Goal: Task Accomplishment & Management: Complete application form

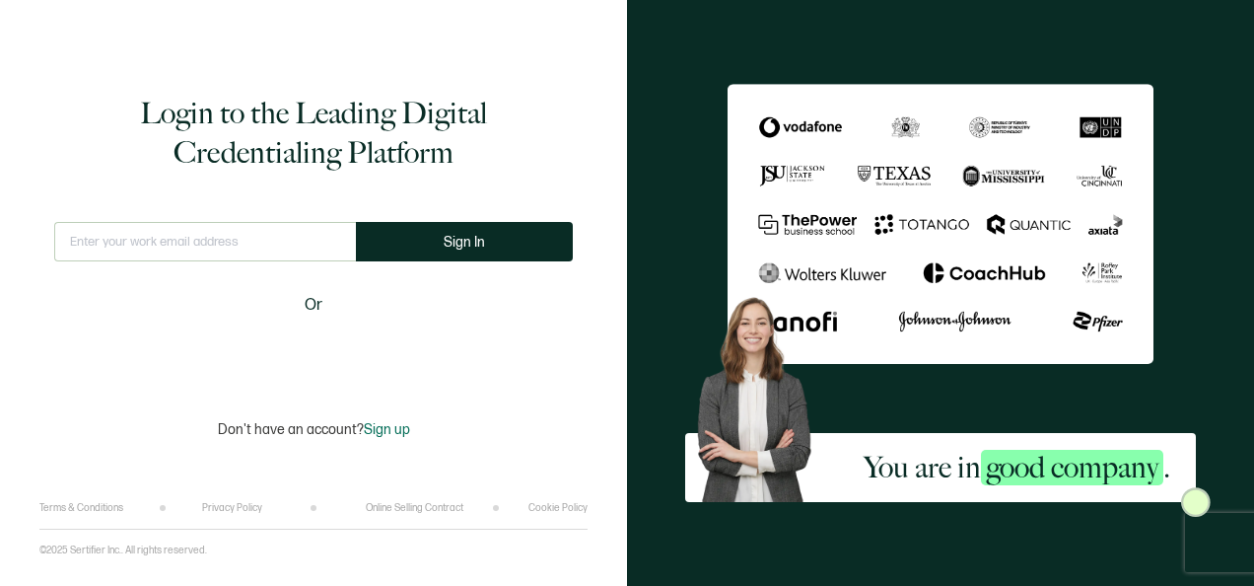
click at [273, 249] on input "text" at bounding box center [205, 241] width 302 height 39
type input "[PERSON_NAME][EMAIL_ADDRESS][PERSON_NAME][DOMAIN_NAME]"
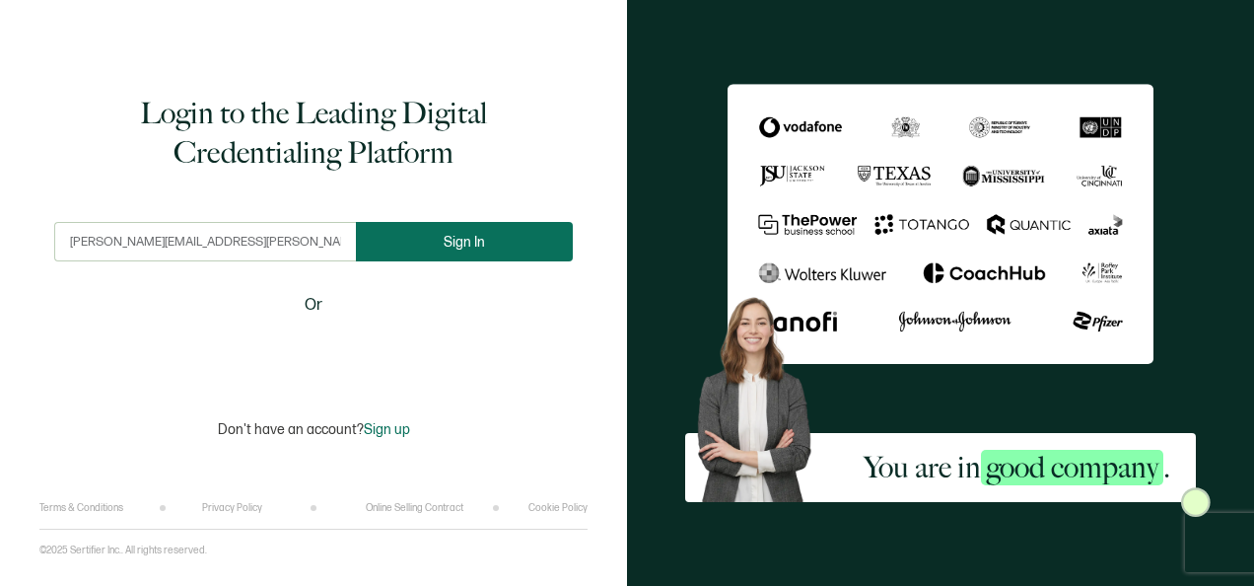
click at [424, 235] on button "Sign In" at bounding box center [464, 241] width 217 height 39
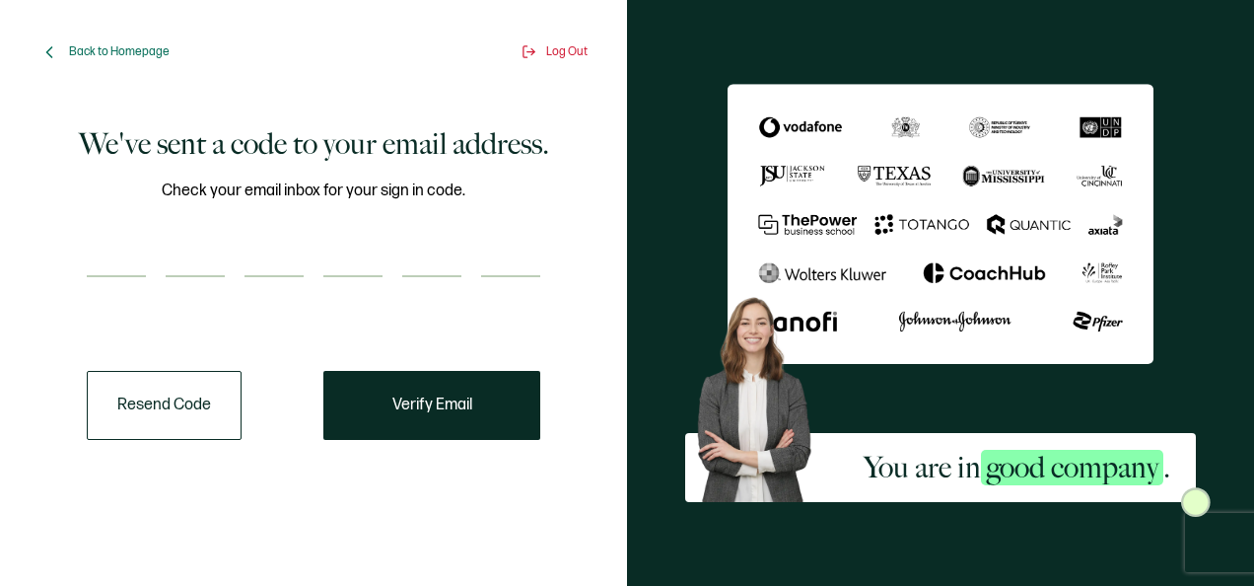
click at [122, 248] on input "number" at bounding box center [116, 257] width 59 height 39
click at [135, 257] on input "number" at bounding box center [116, 257] width 59 height 39
type input "8"
type input "6"
type input "0"
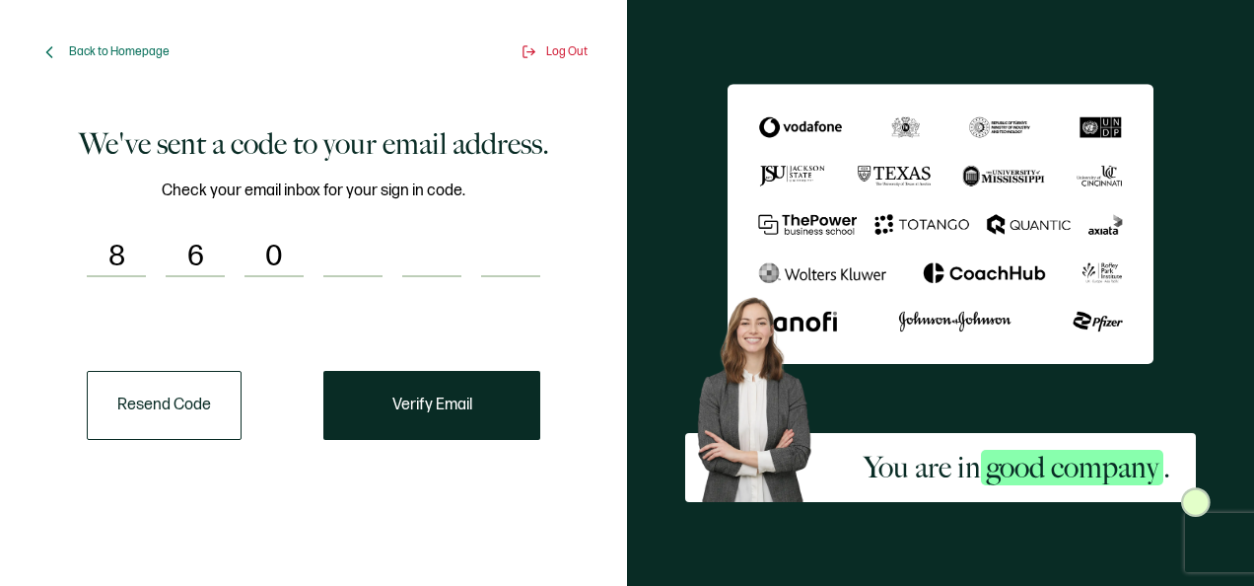
type input "1"
type input "2"
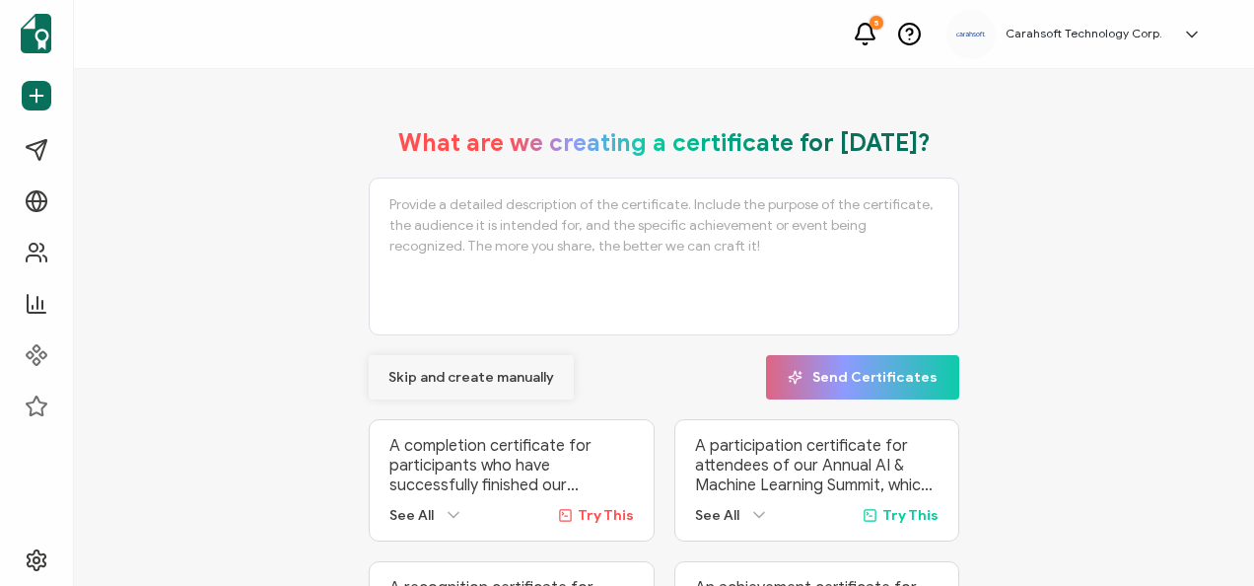
click at [468, 374] on span "Skip and create manually" at bounding box center [471, 378] width 166 height 14
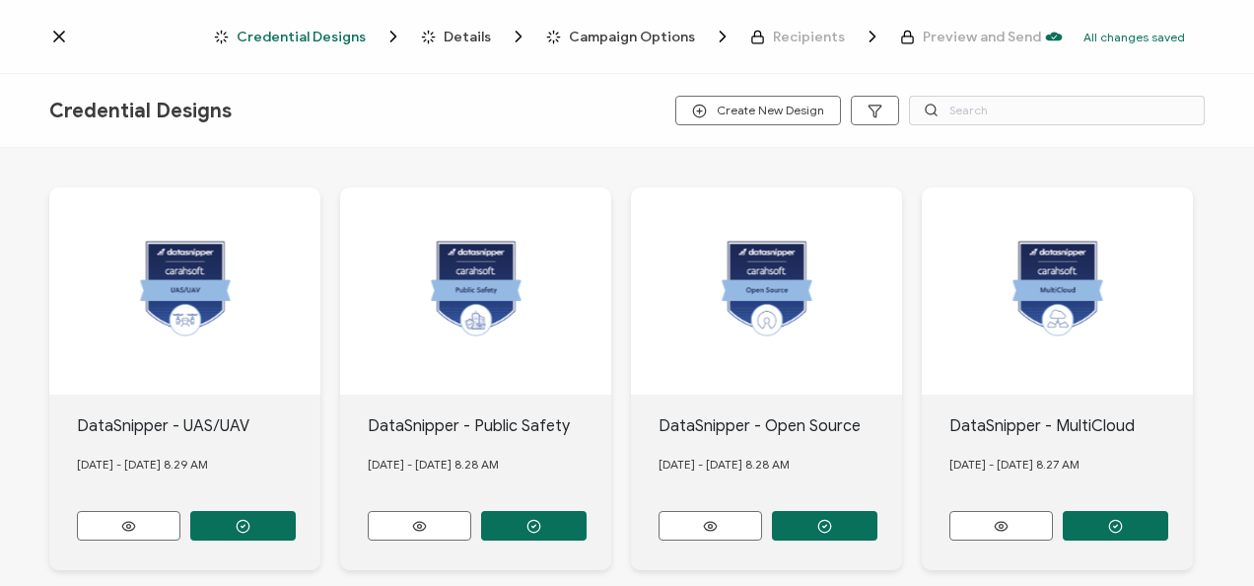
click at [64, 35] on icon at bounding box center [59, 37] width 20 height 20
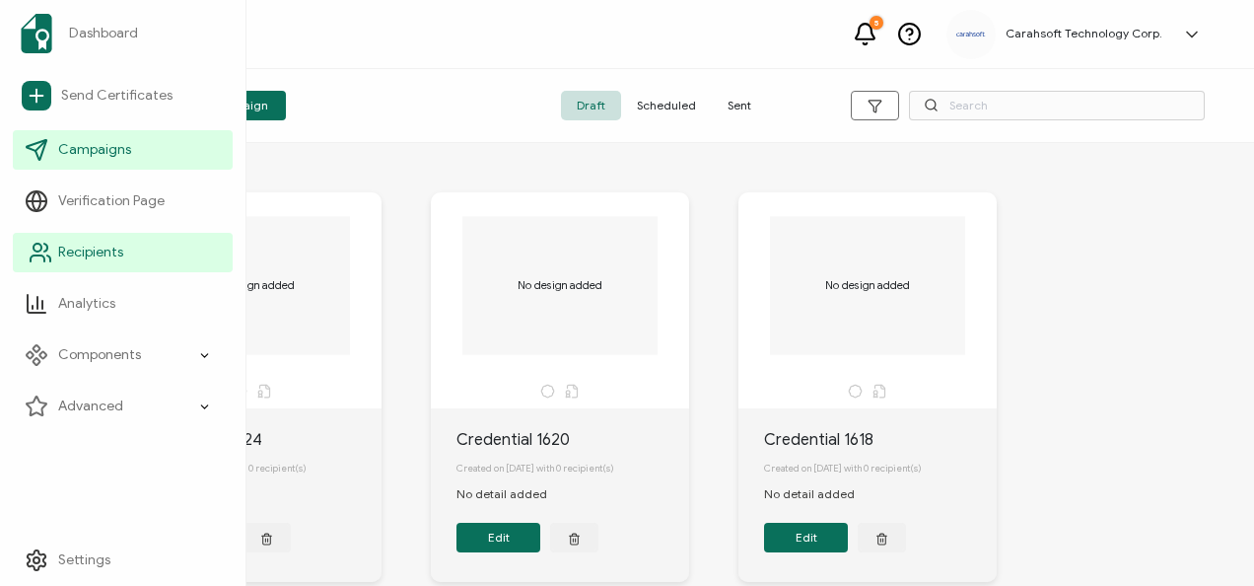
click at [126, 251] on link "Recipients" at bounding box center [123, 252] width 220 height 39
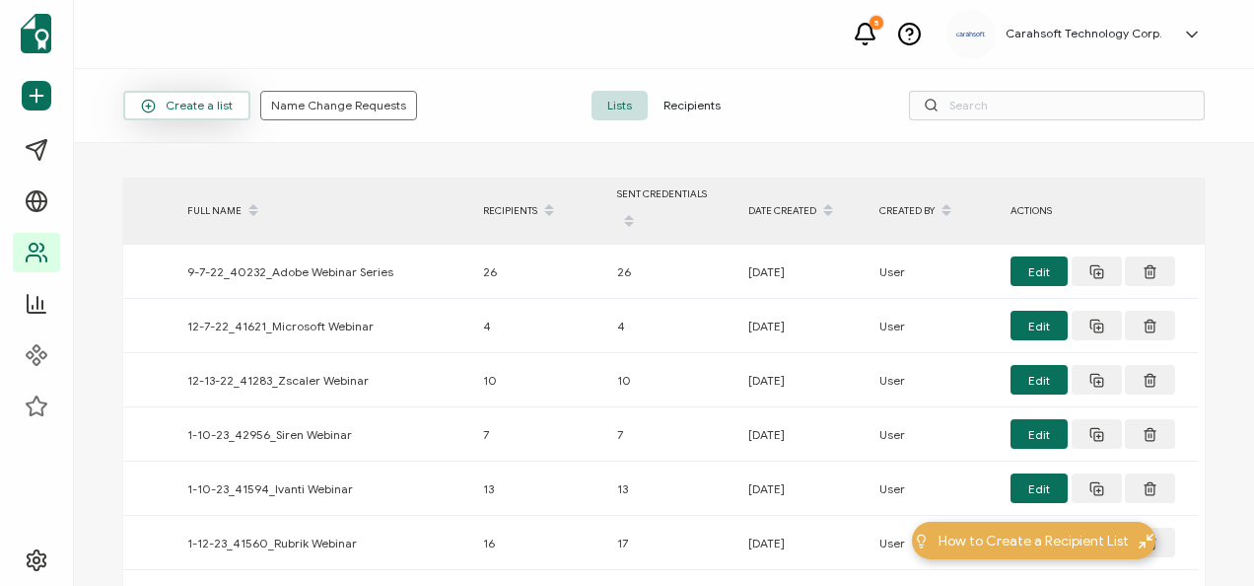
click at [194, 105] on span "Create a list" at bounding box center [187, 106] width 92 height 15
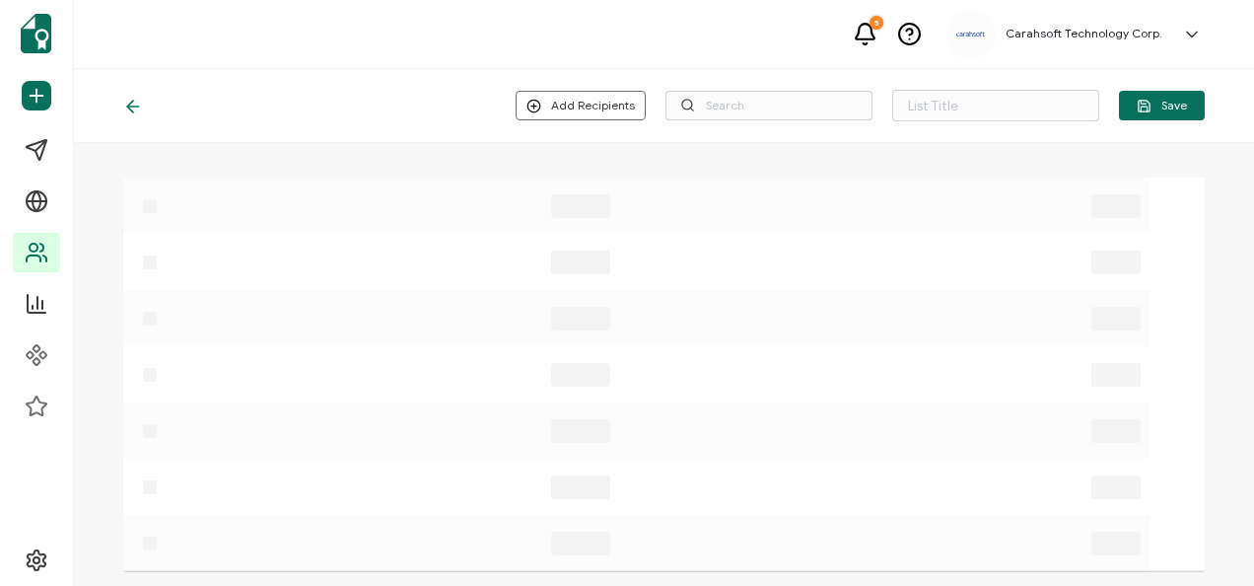
type input "List 1679"
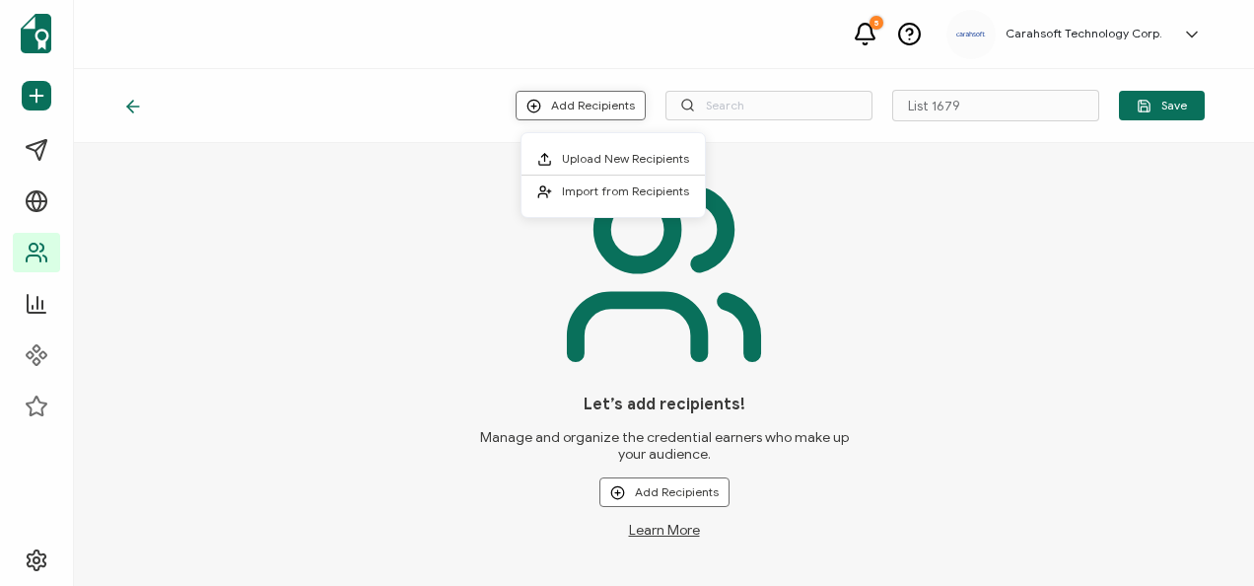
click at [623, 108] on button "Add Recipients" at bounding box center [581, 106] width 130 height 30
click at [615, 156] on span "Upload New Recipients" at bounding box center [625, 158] width 127 height 15
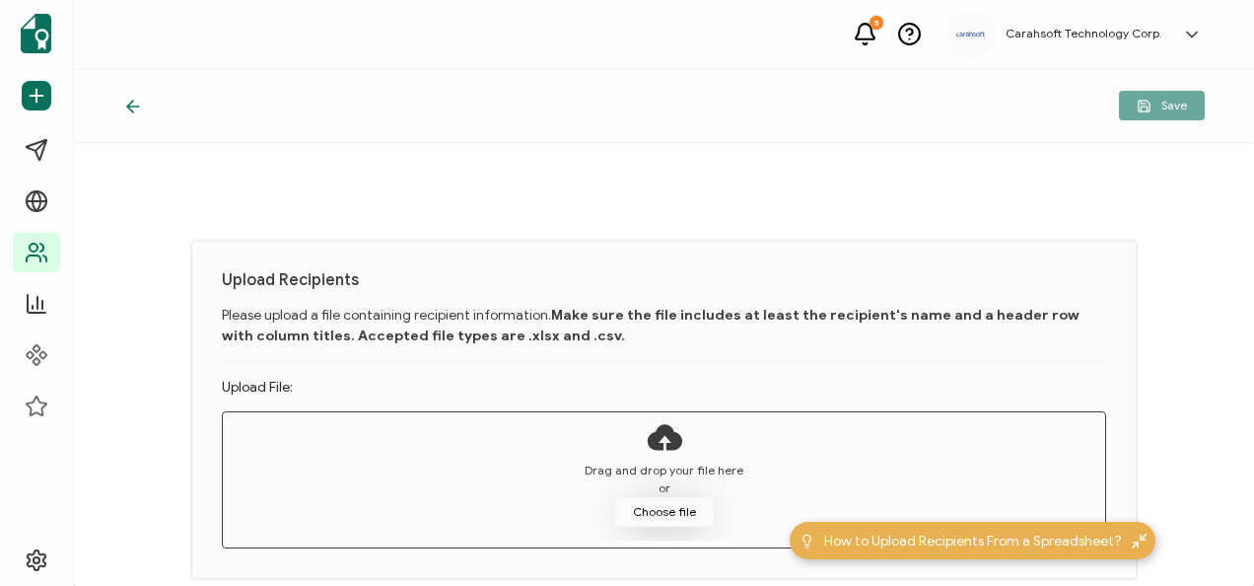
click at [682, 509] on button "Choose file" at bounding box center [664, 512] width 99 height 30
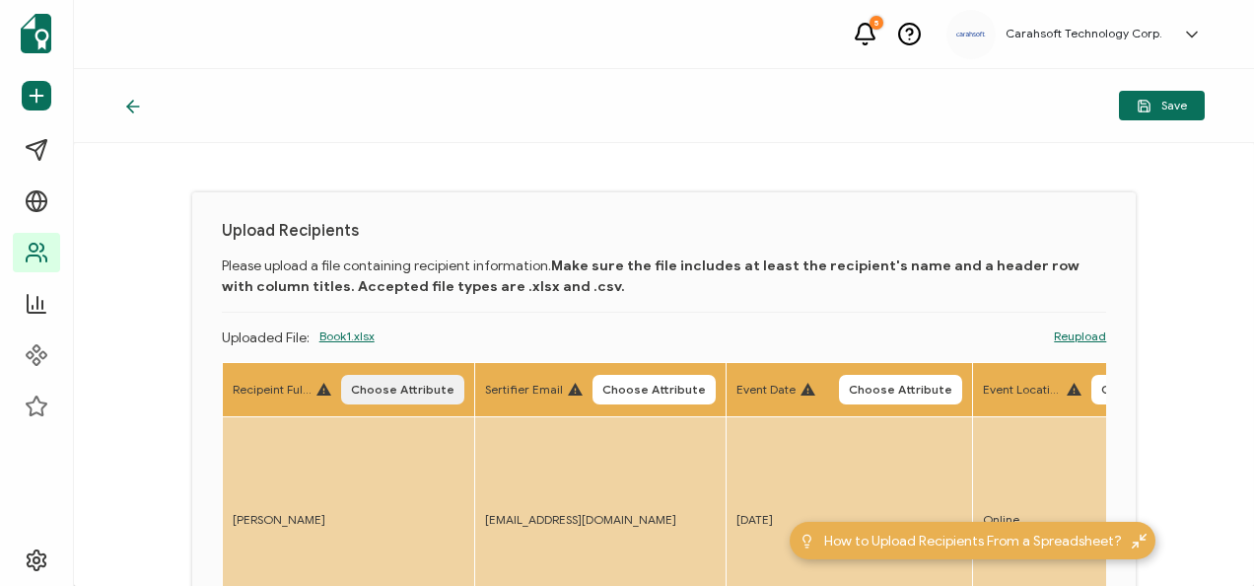
click at [400, 390] on span "Choose Attribute" at bounding box center [403, 390] width 104 height 12
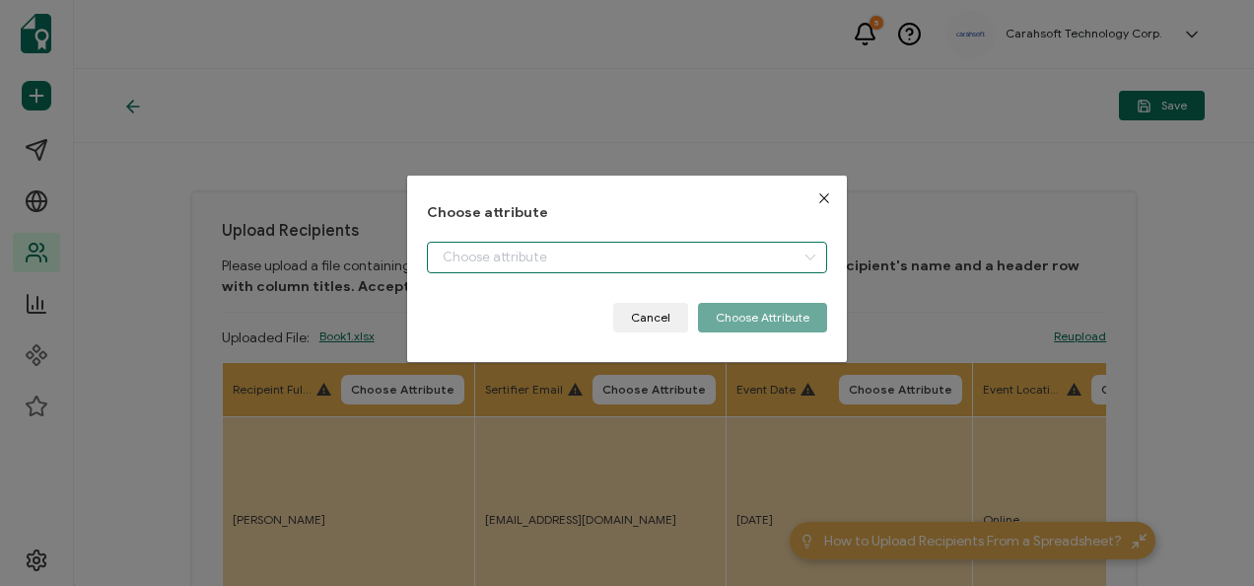
click at [467, 260] on input "dialog" at bounding box center [626, 258] width 399 height 32
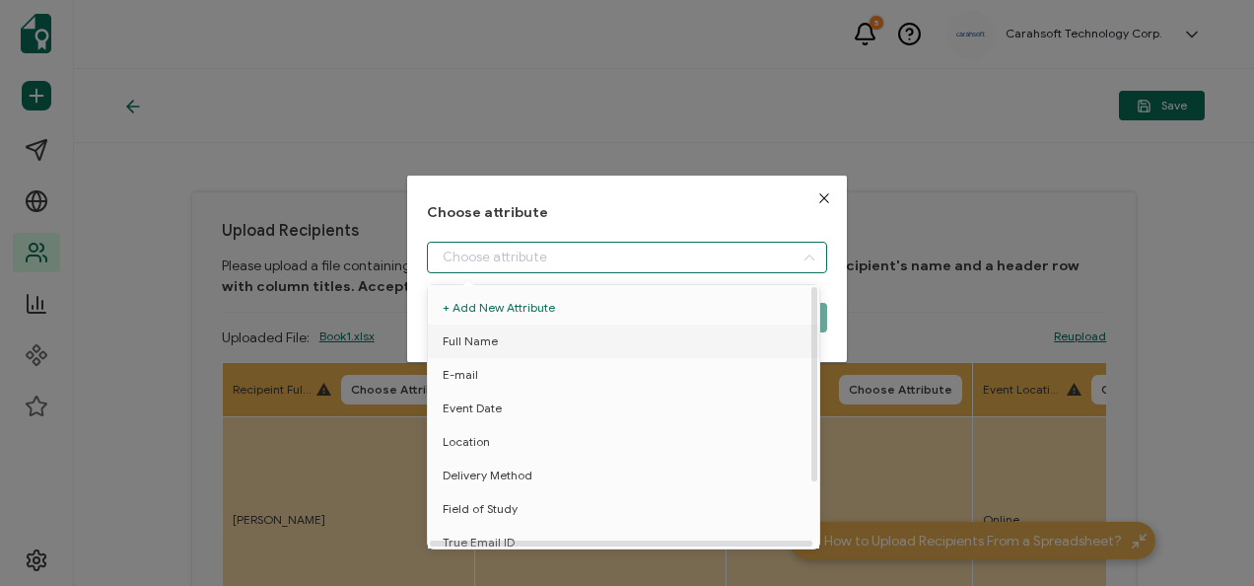
click at [481, 327] on span "Full Name" at bounding box center [470, 341] width 55 height 34
type input "Full Name"
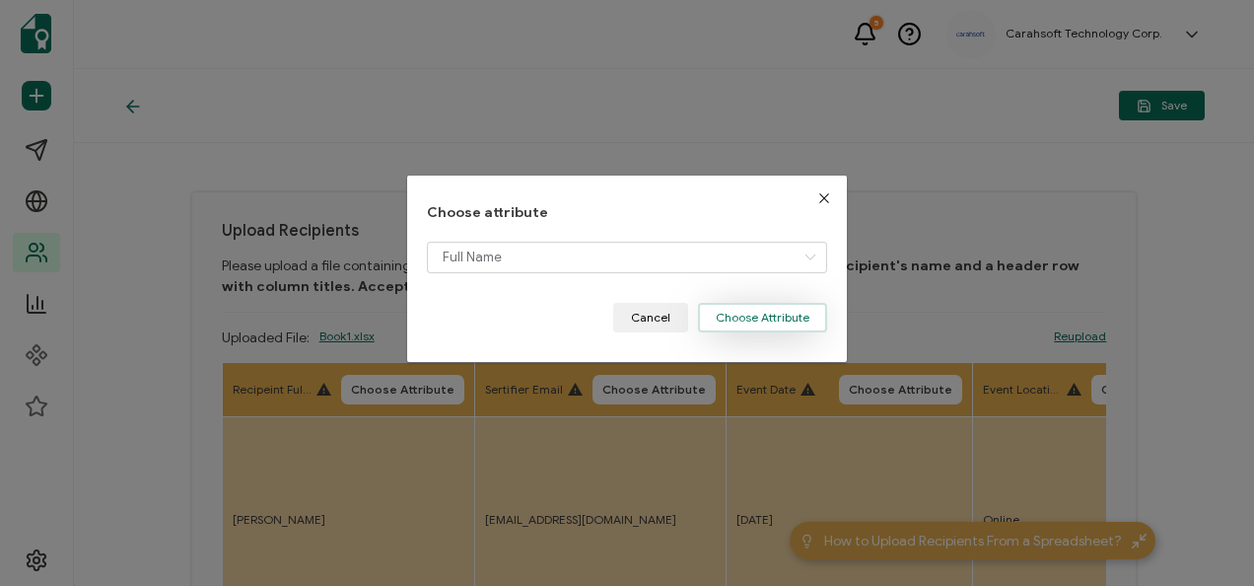
click at [785, 329] on button "Choose Attribute" at bounding box center [762, 318] width 129 height 30
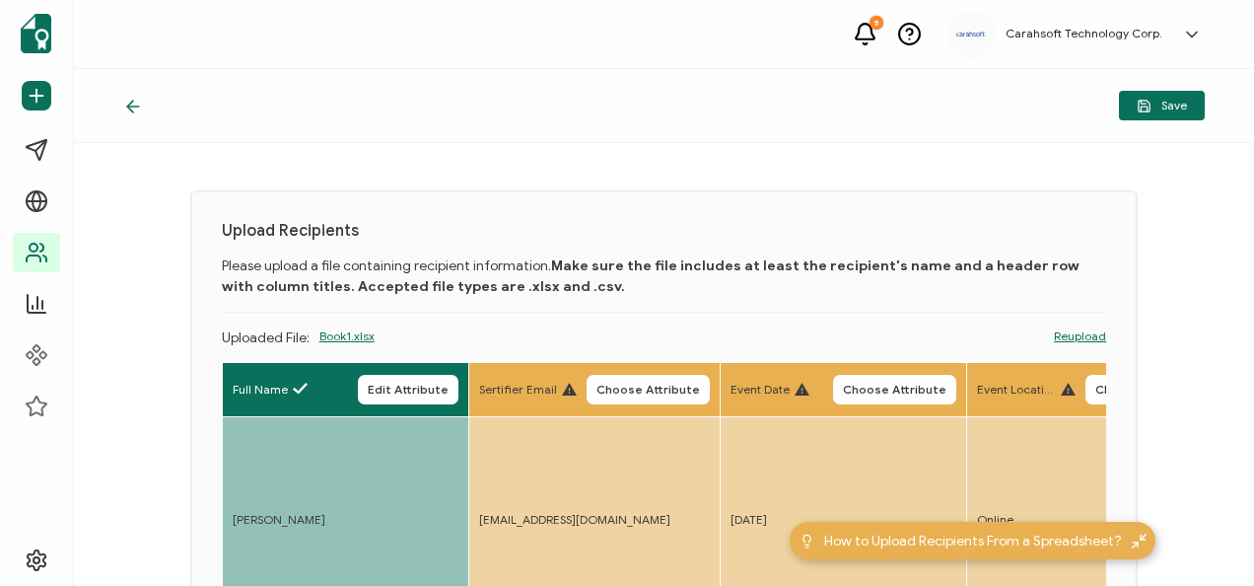
click at [633, 384] on span "Choose Attribute" at bounding box center [649, 390] width 104 height 12
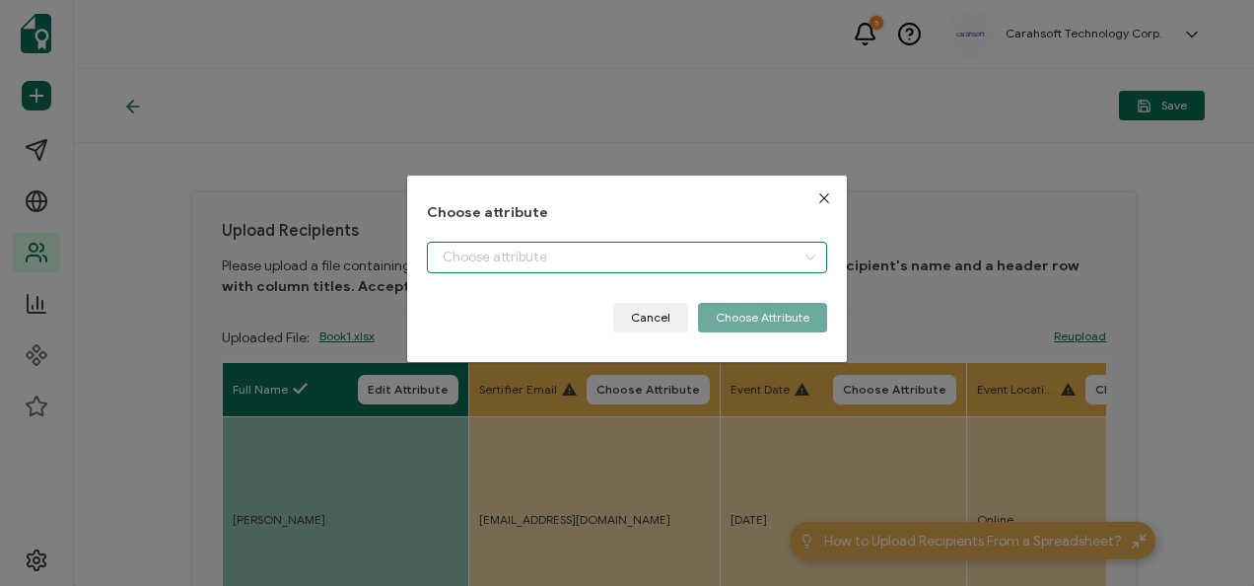
click at [656, 268] on input "dialog" at bounding box center [626, 258] width 399 height 32
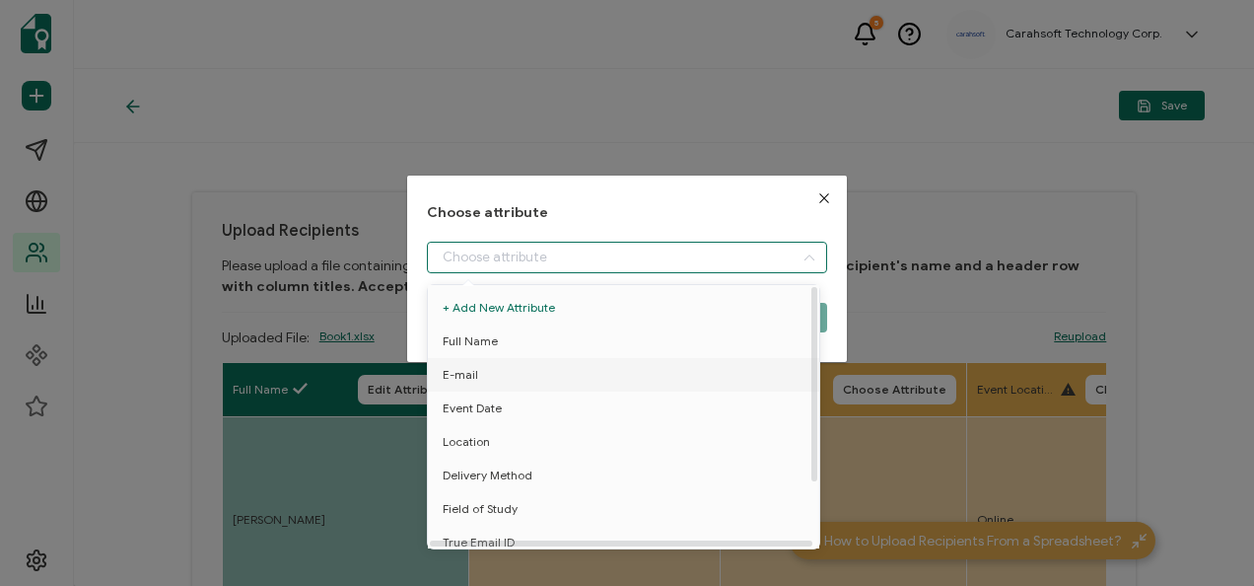
click at [484, 387] on li "E-mail" at bounding box center [627, 375] width 408 height 34
type input "E-mail"
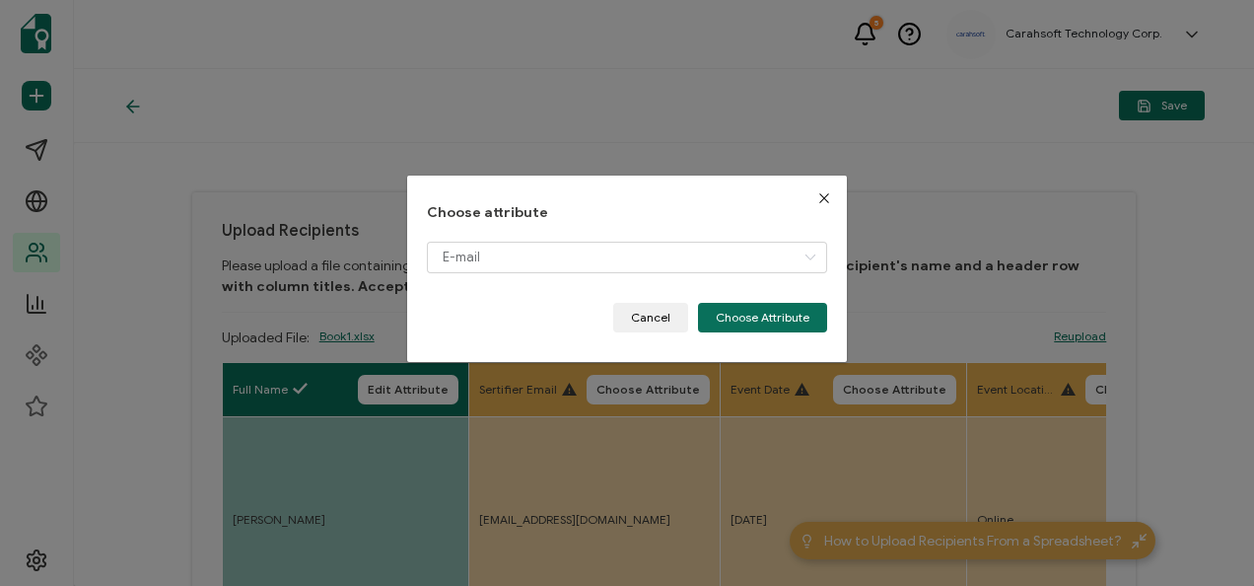
click at [703, 333] on div "Choose attribute E-mail Cancel Choose Attribute" at bounding box center [626, 269] width 439 height 186
click at [714, 319] on button "Choose Attribute" at bounding box center [762, 318] width 129 height 30
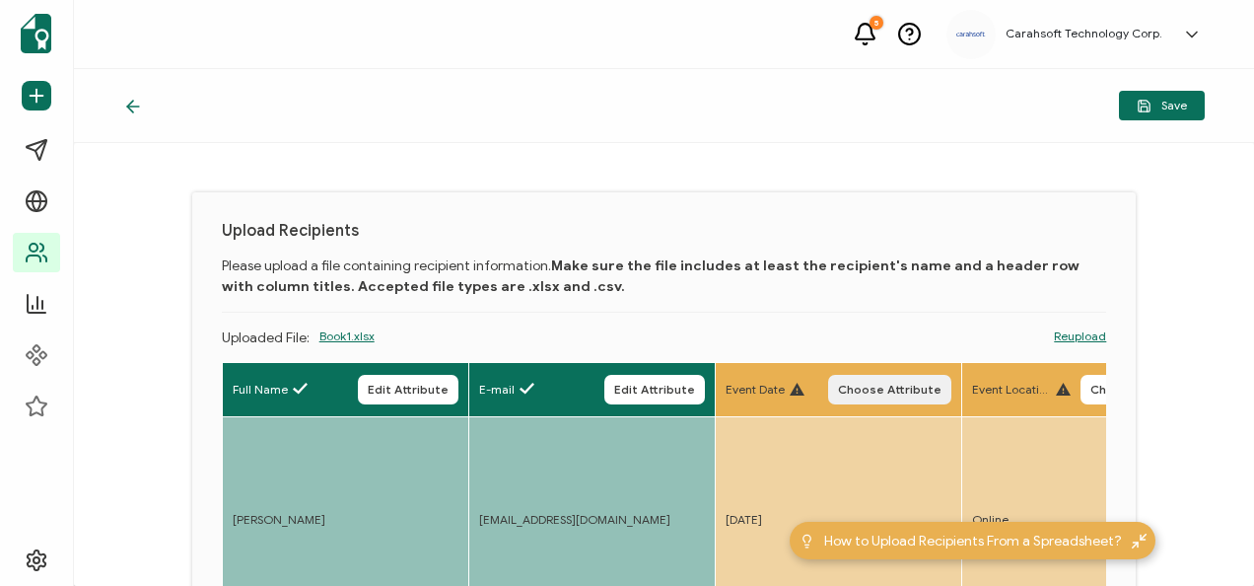
click at [910, 384] on span "Choose Attribute" at bounding box center [890, 390] width 104 height 12
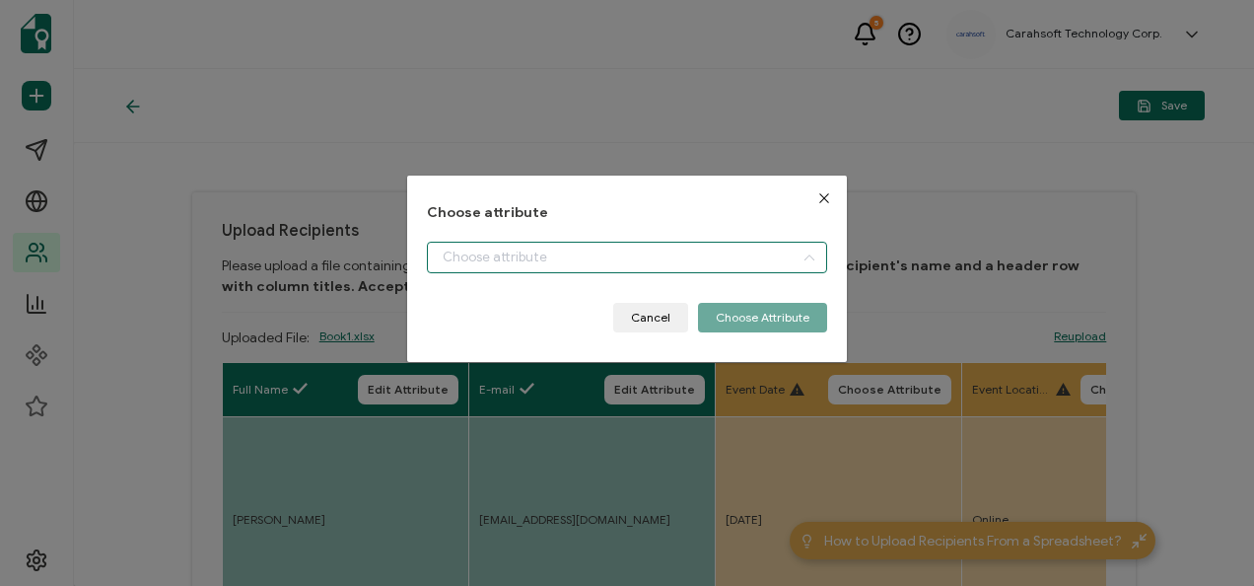
click at [566, 264] on input "dialog" at bounding box center [626, 258] width 399 height 32
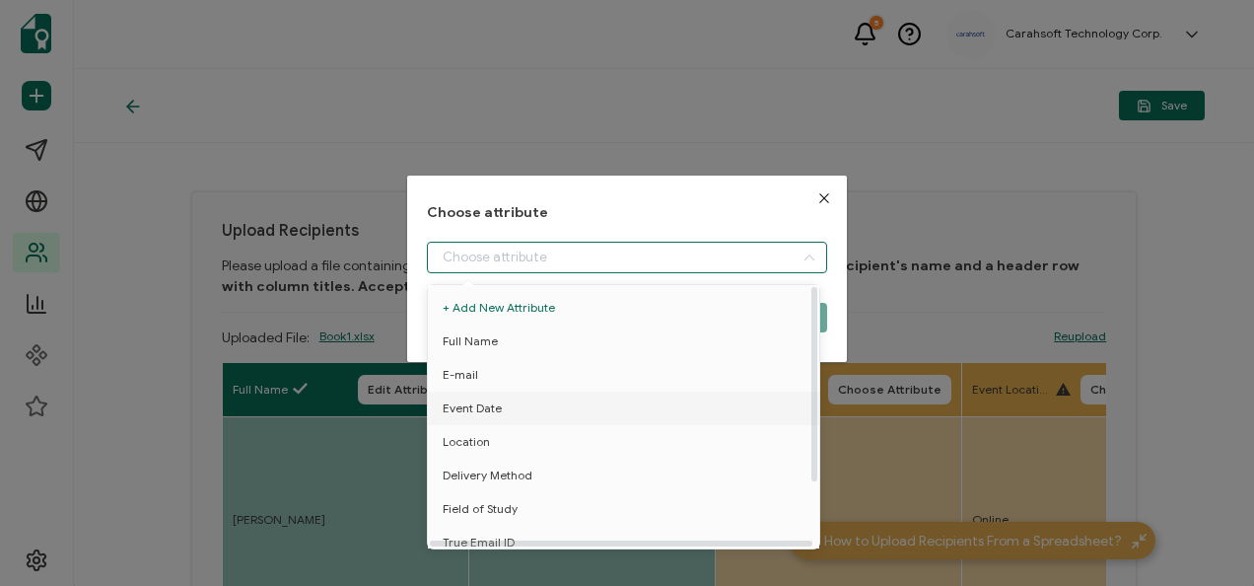
click at [485, 416] on span "Event Date" at bounding box center [472, 408] width 59 height 34
type input "Event Date"
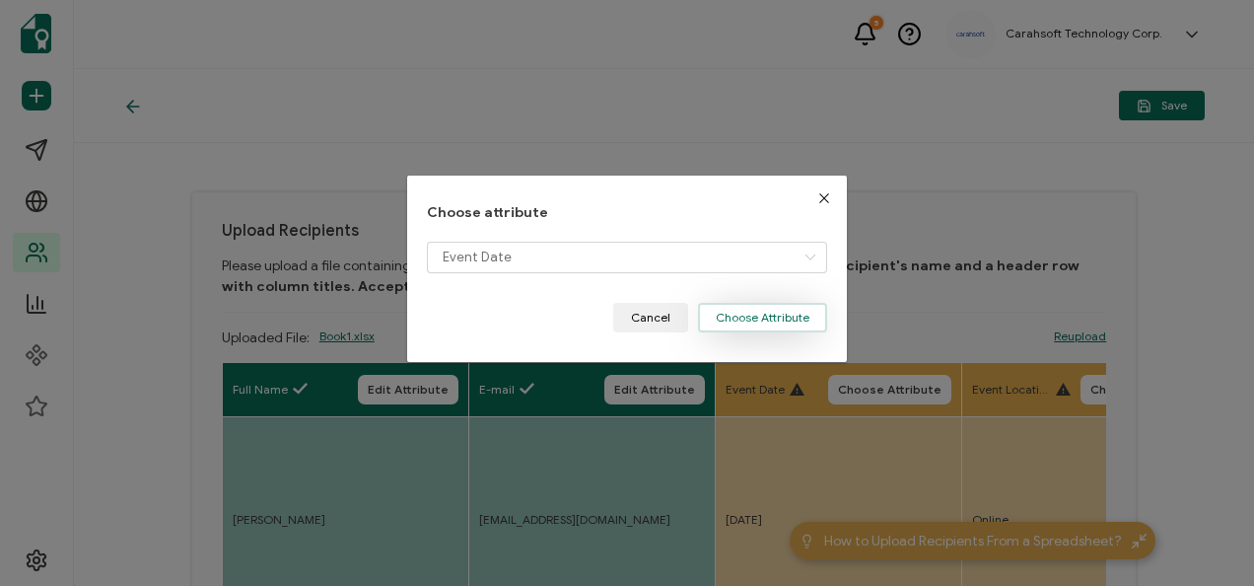
click at [733, 329] on button "Choose Attribute" at bounding box center [762, 318] width 129 height 30
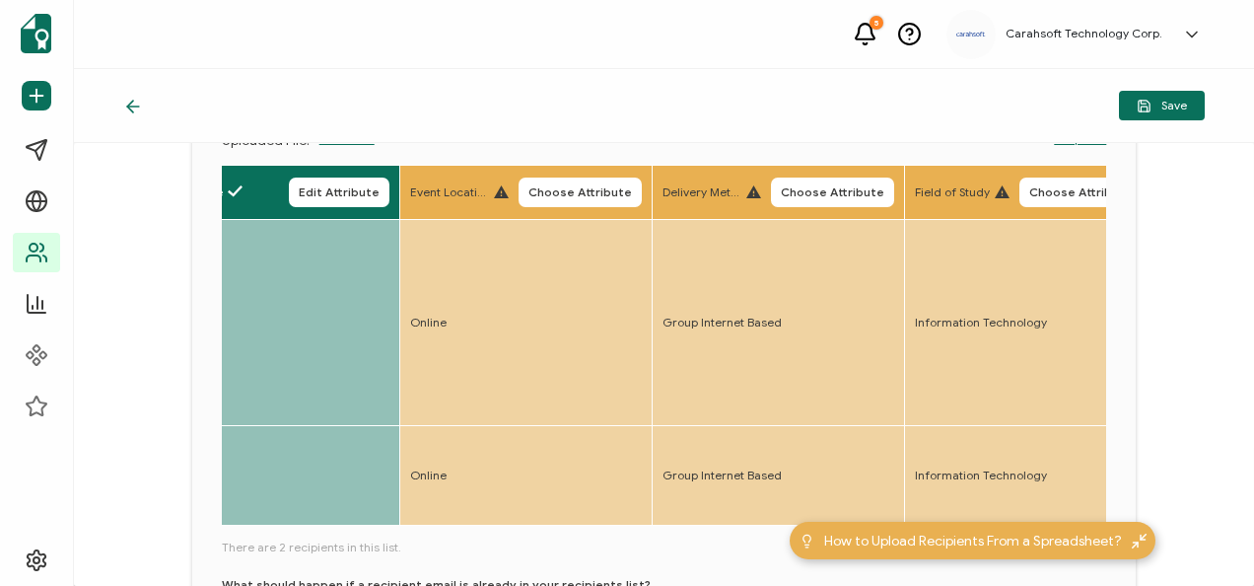
scroll to position [0, 676]
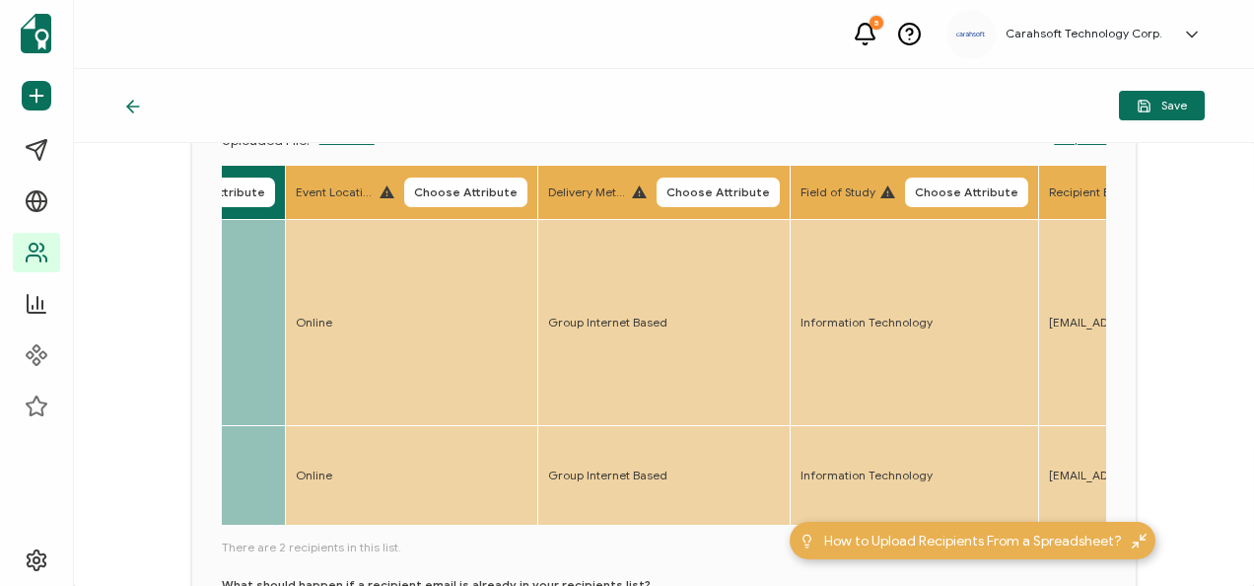
click at [469, 190] on span "Choose Attribute" at bounding box center [466, 192] width 104 height 12
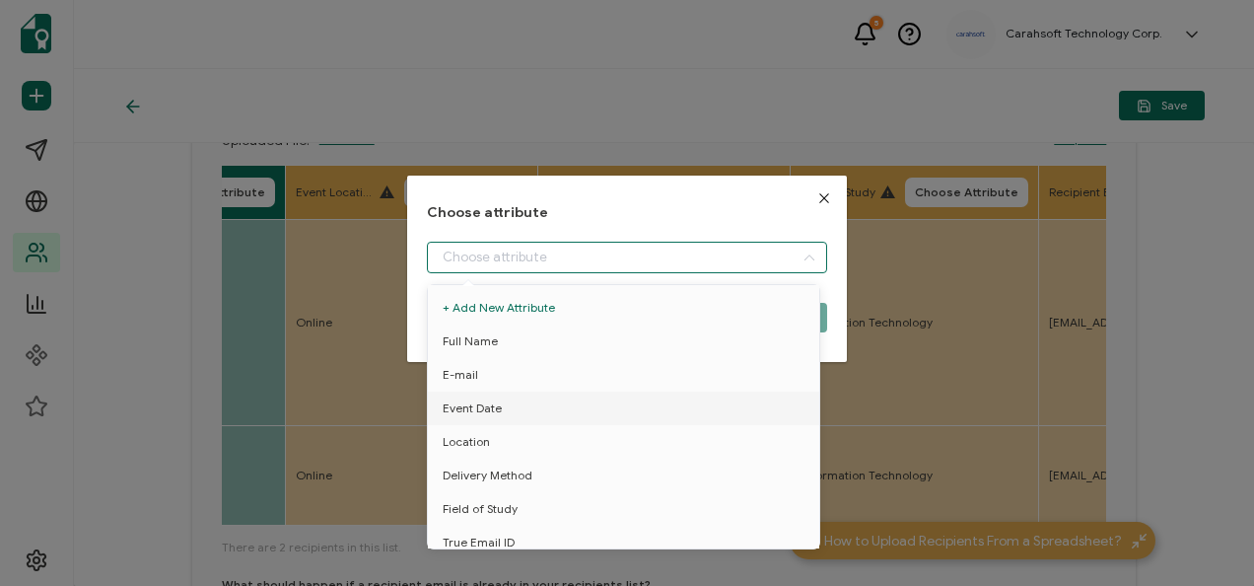
click at [514, 270] on input "dialog" at bounding box center [626, 258] width 399 height 32
click at [466, 434] on span "Location" at bounding box center [466, 442] width 47 height 34
type input "Location"
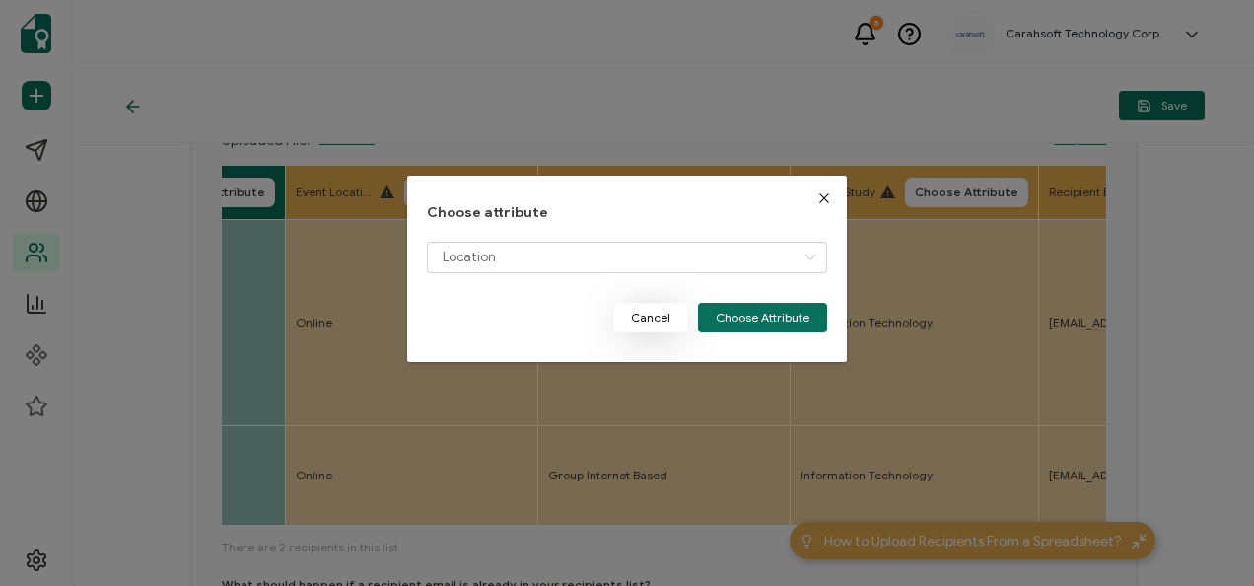
click at [678, 310] on button "Cancel" at bounding box center [650, 318] width 75 height 30
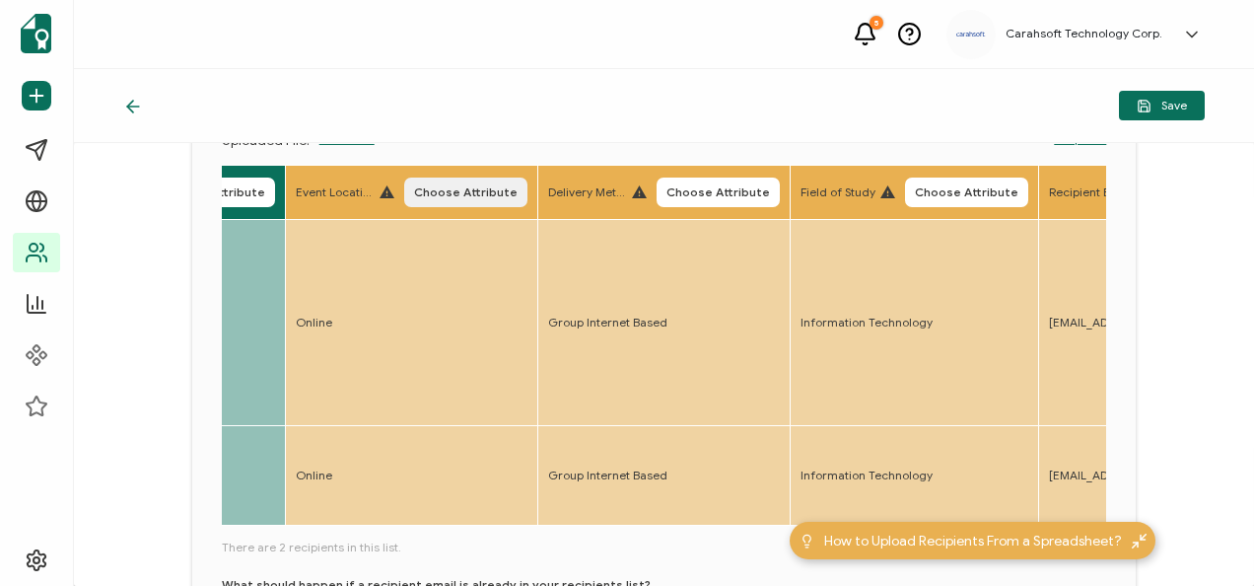
click at [431, 186] on span "Choose Attribute" at bounding box center [466, 192] width 104 height 12
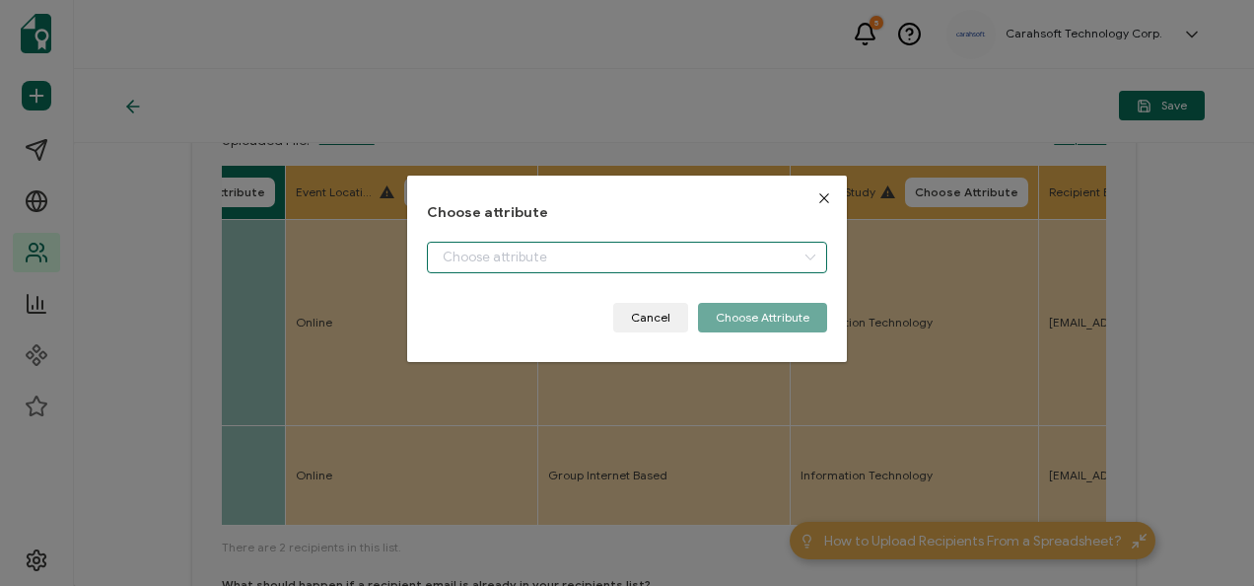
click at [459, 260] on input "dialog" at bounding box center [626, 258] width 399 height 32
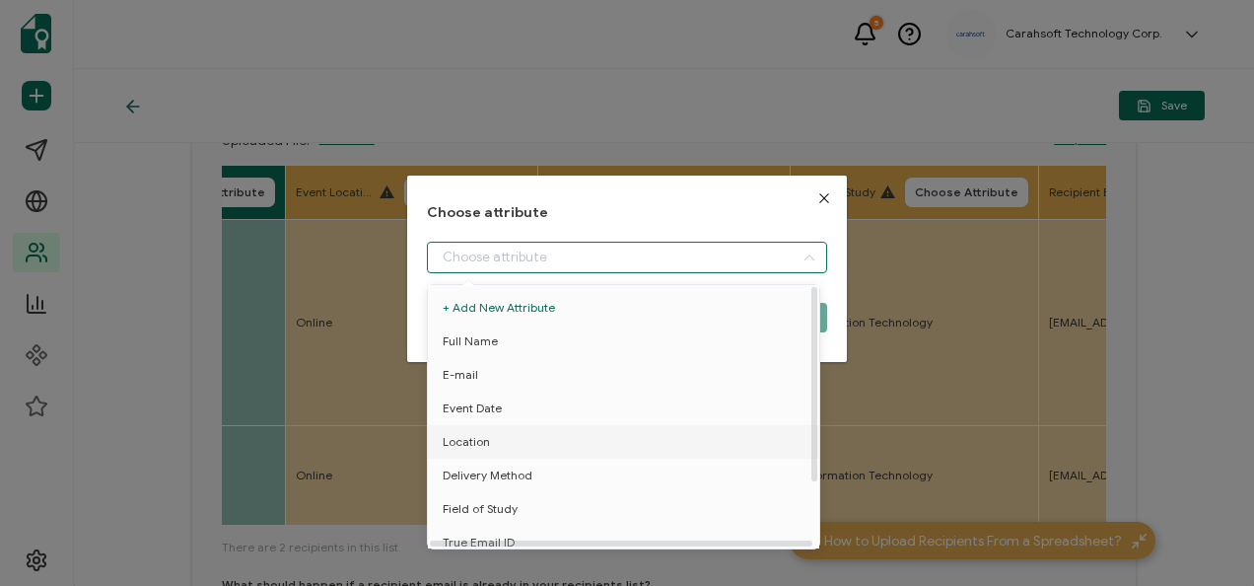
click at [463, 444] on span "Location" at bounding box center [466, 442] width 47 height 34
type input "Location"
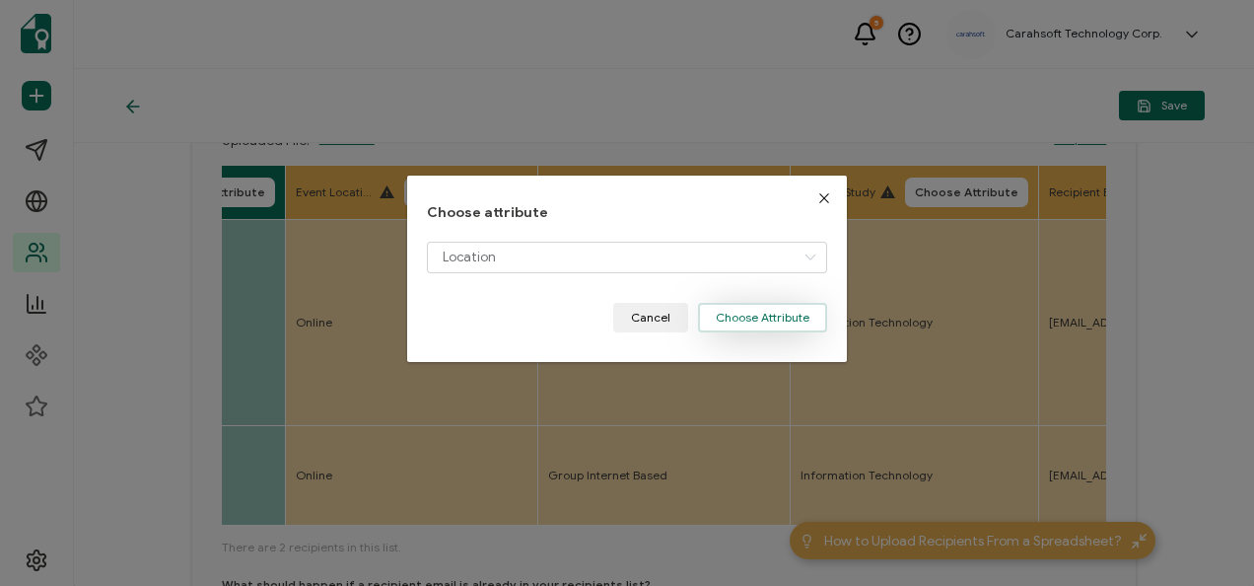
click at [735, 310] on button "Choose Attribute" at bounding box center [762, 318] width 129 height 30
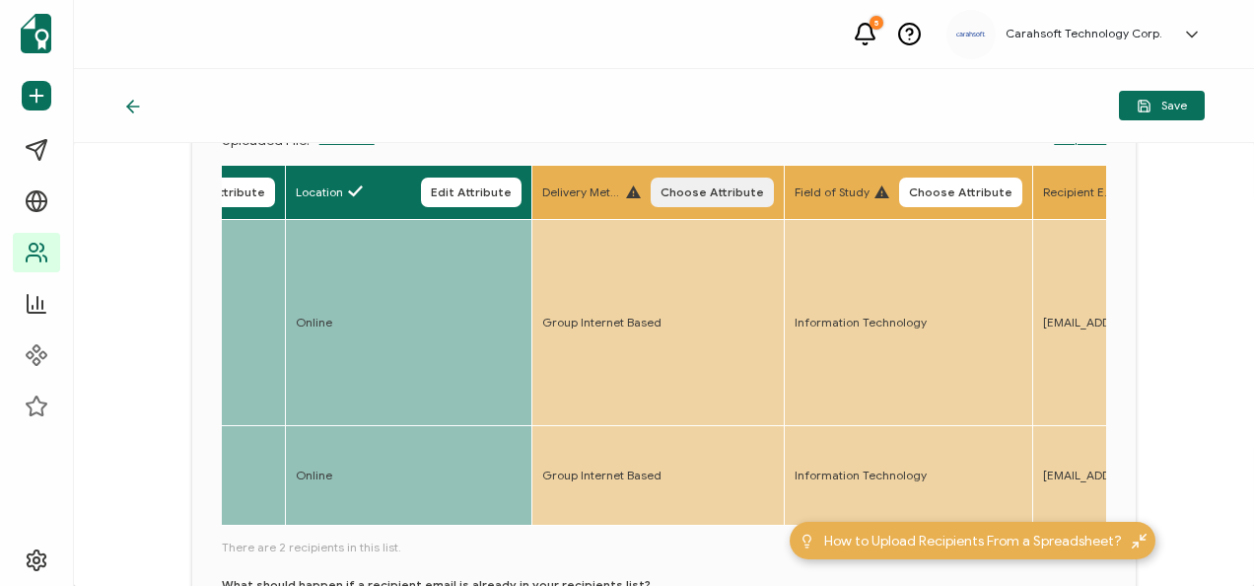
click at [730, 183] on button "Choose Attribute" at bounding box center [712, 192] width 123 height 30
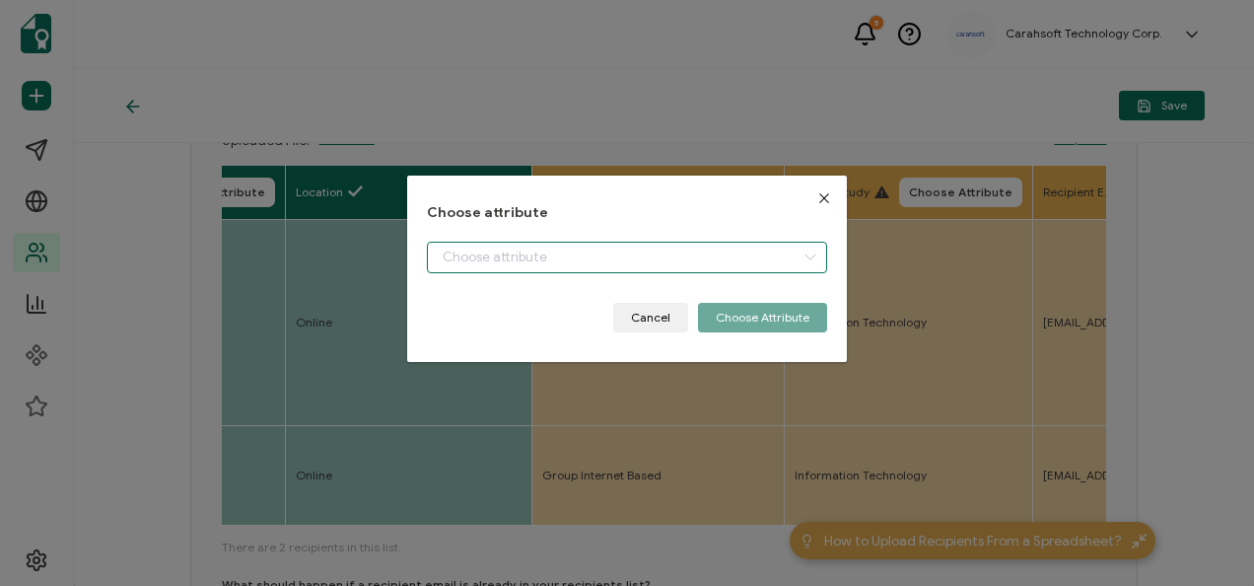
click at [613, 248] on input "dialog" at bounding box center [626, 258] width 399 height 32
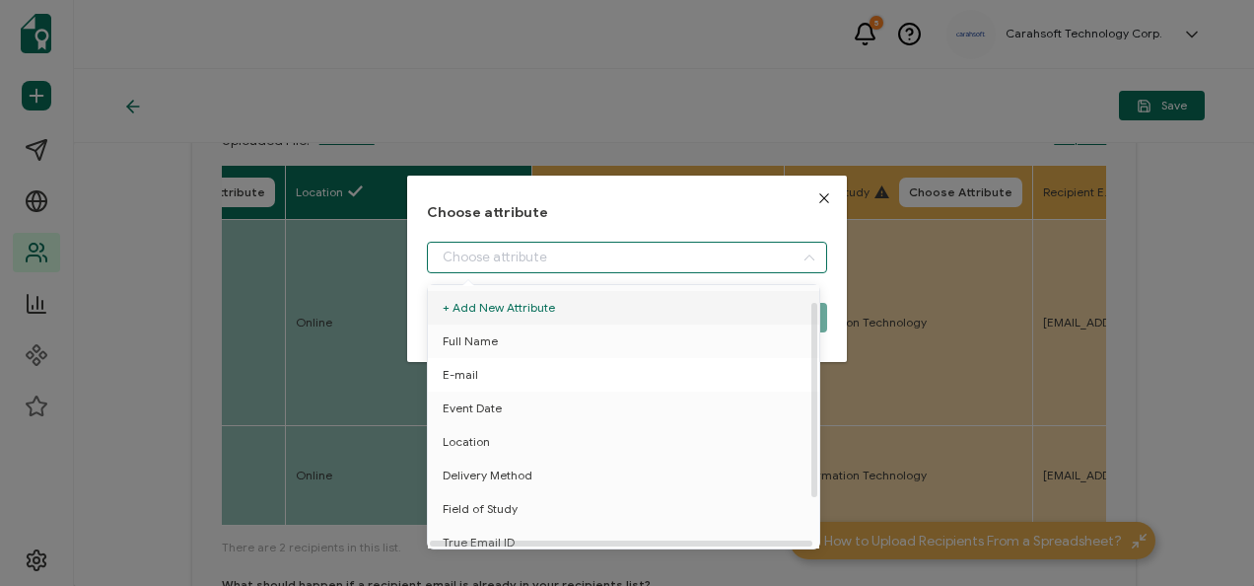
scroll to position [87, 0]
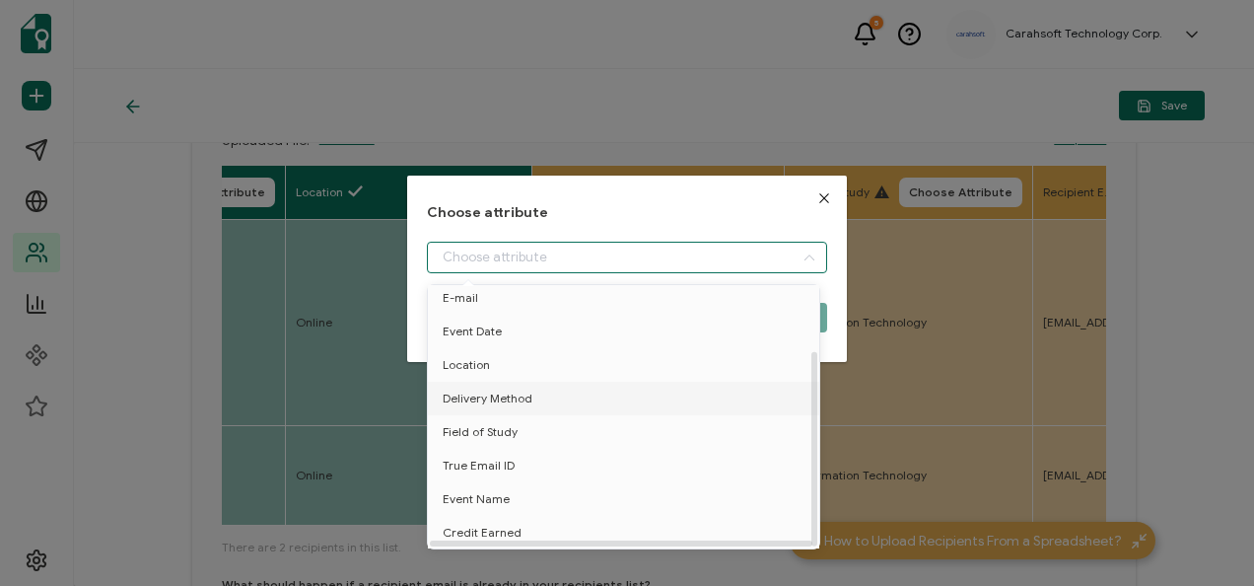
click at [547, 382] on li "Delivery Method" at bounding box center [627, 399] width 408 height 34
type input "Delivery Method"
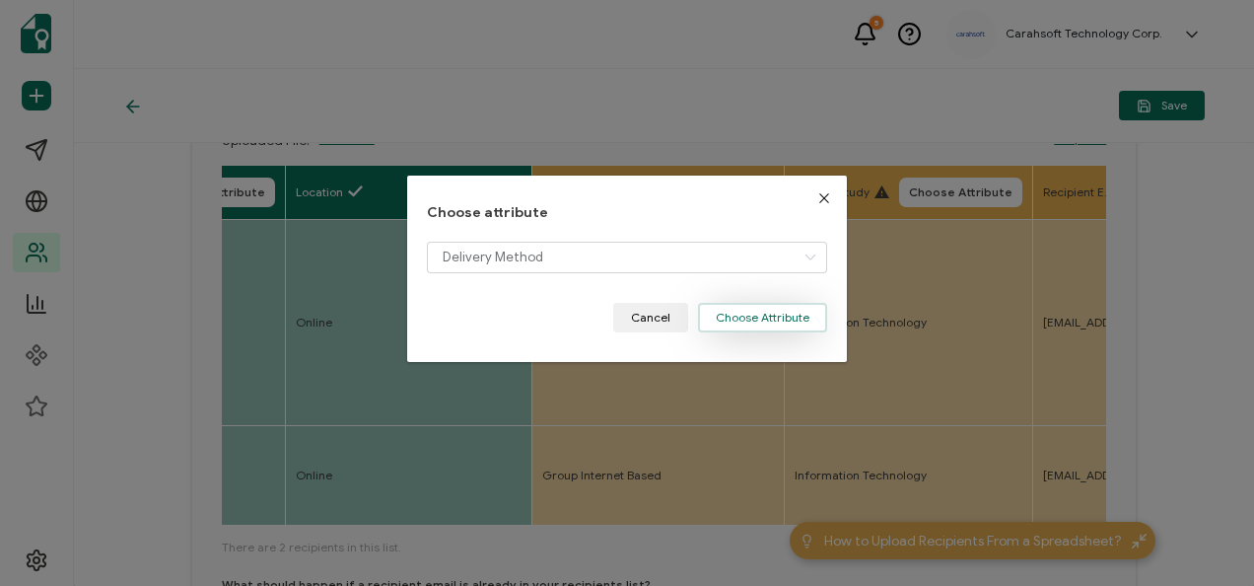
click at [787, 314] on button "Choose Attribute" at bounding box center [762, 318] width 129 height 30
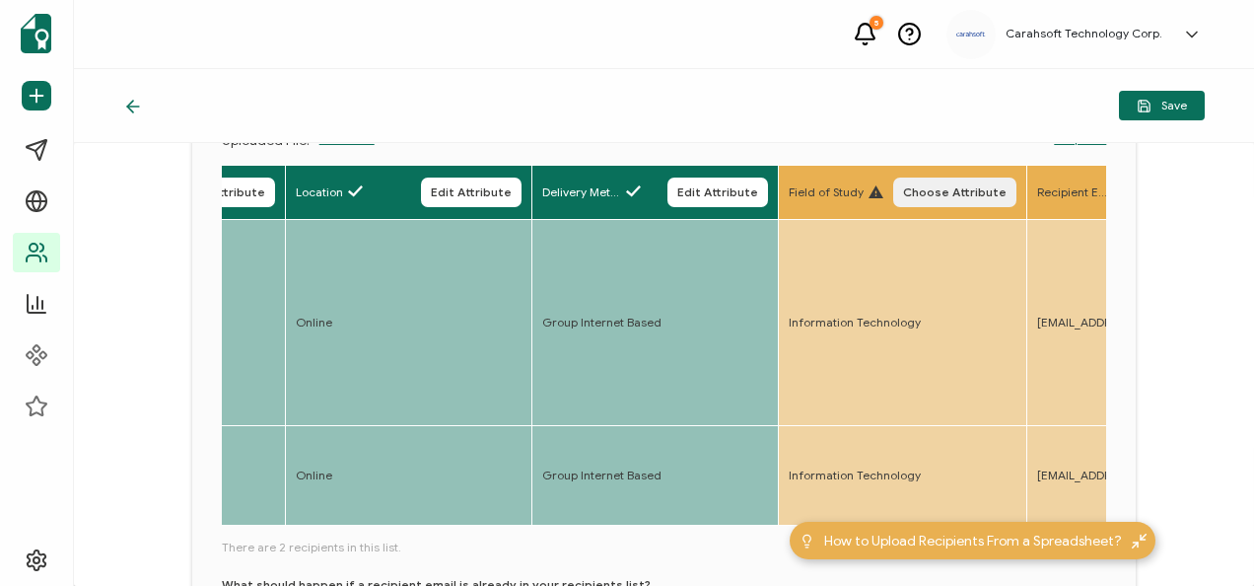
click at [935, 187] on span "Choose Attribute" at bounding box center [955, 192] width 104 height 12
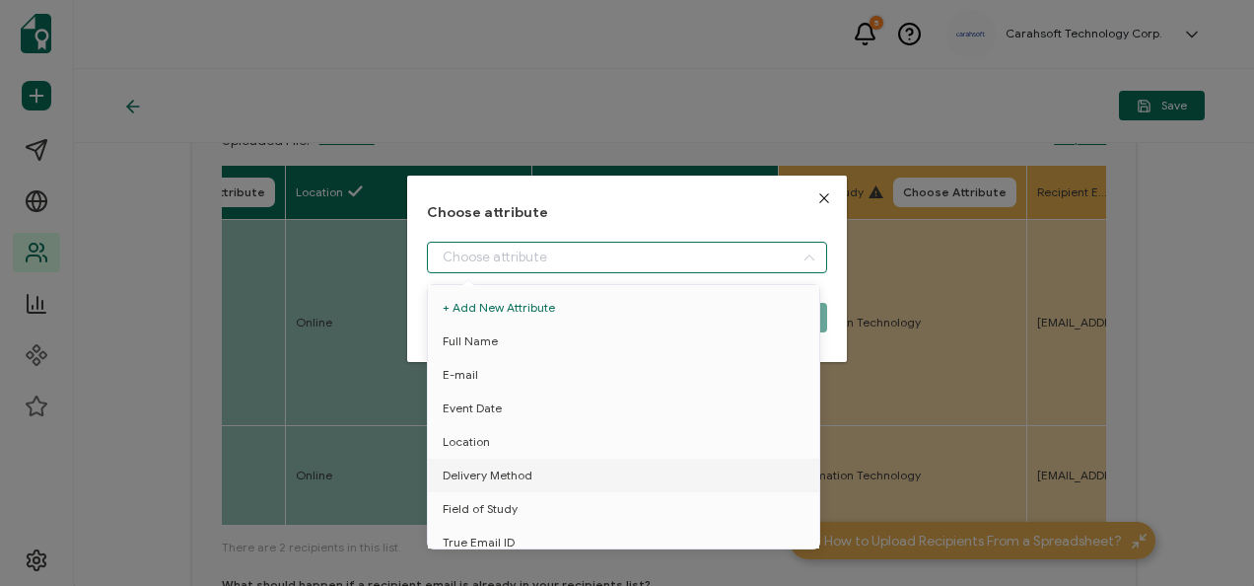
click at [584, 258] on input "dialog" at bounding box center [626, 258] width 399 height 32
click at [522, 507] on li "Field of Study" at bounding box center [627, 509] width 408 height 34
type input "Field of Study"
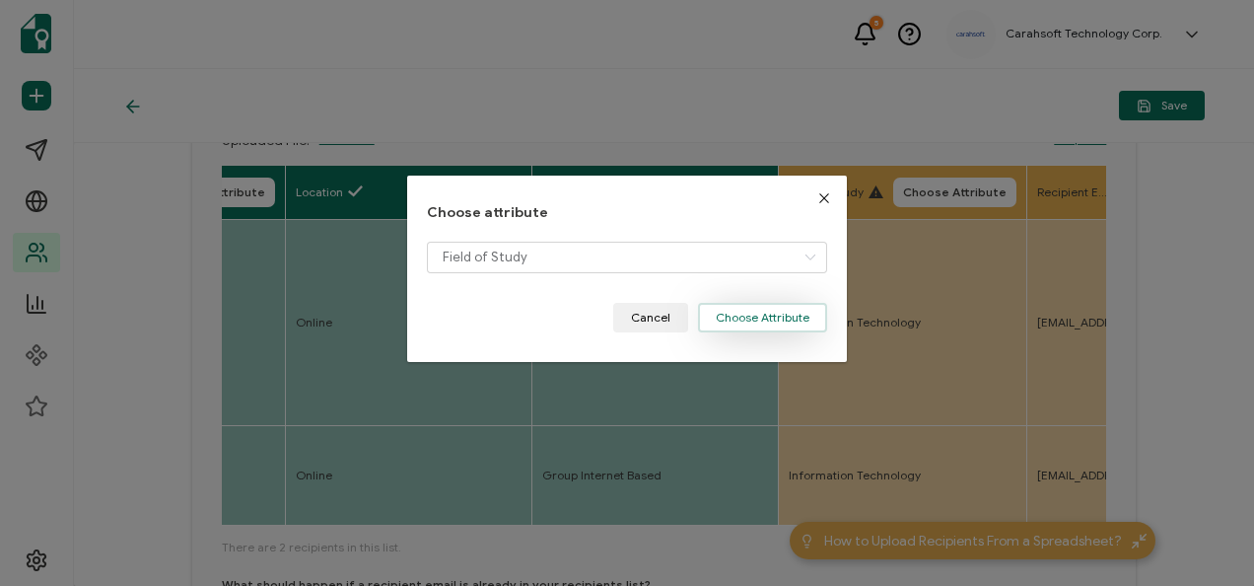
click at [711, 327] on button "Choose Attribute" at bounding box center [762, 318] width 129 height 30
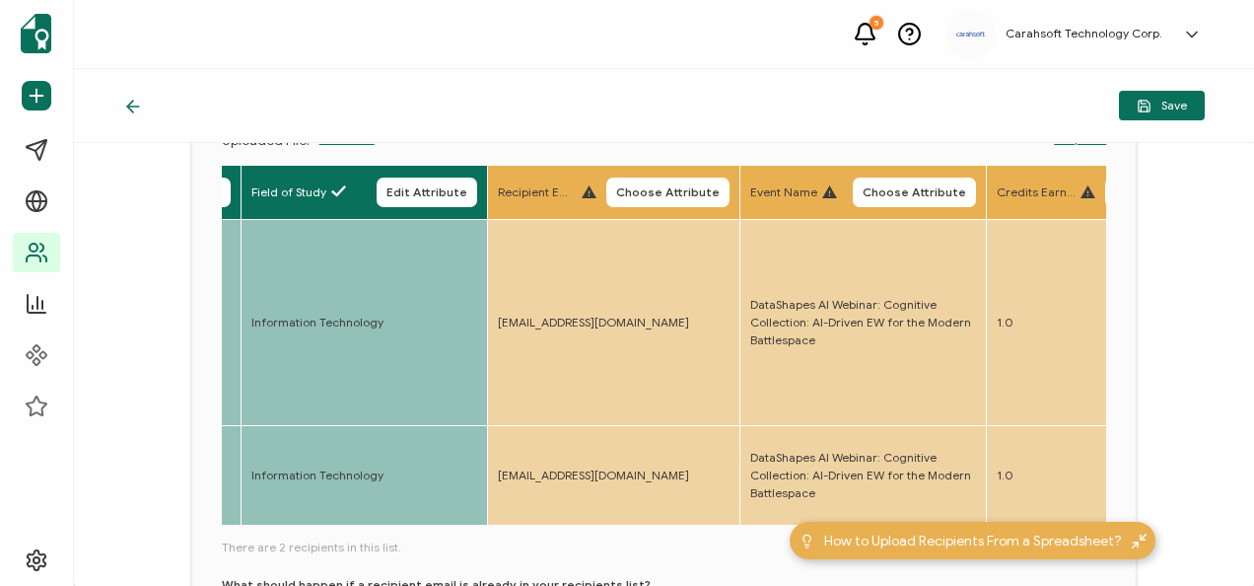
scroll to position [0, 1238]
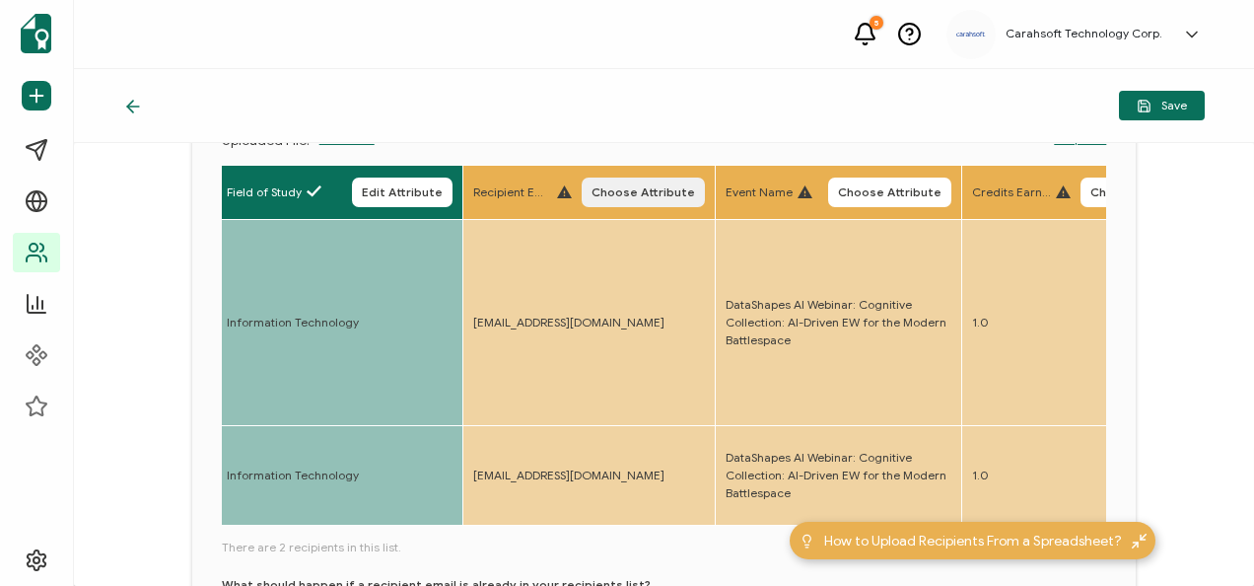
click at [641, 183] on button "Choose Attribute" at bounding box center [643, 192] width 123 height 30
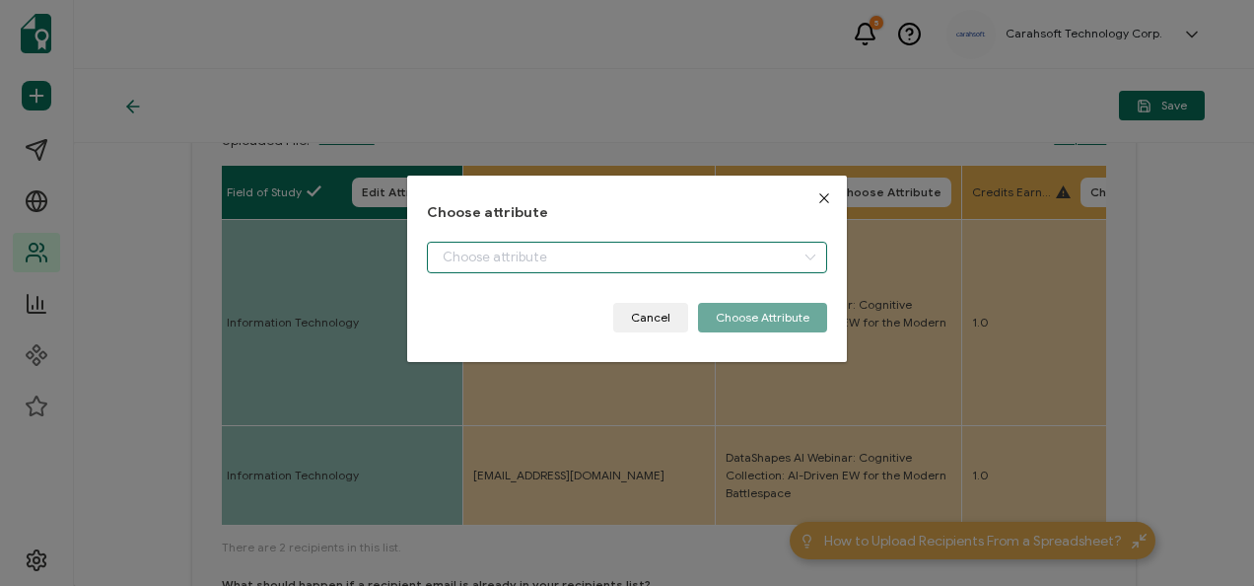
click at [607, 260] on input "dialog" at bounding box center [626, 258] width 399 height 32
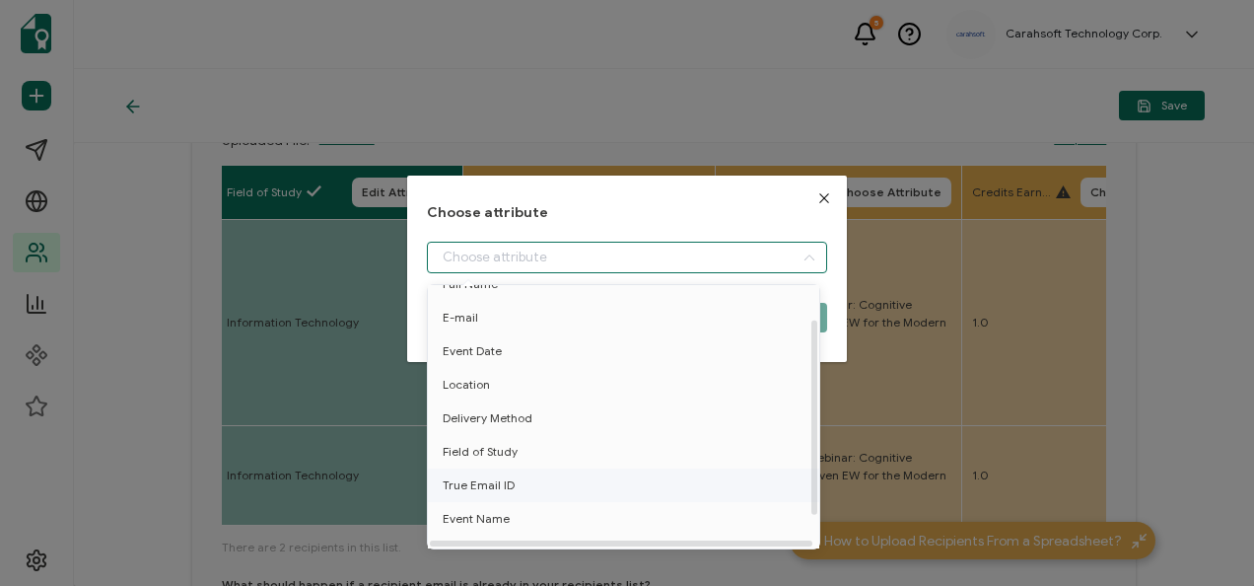
scroll to position [87, 0]
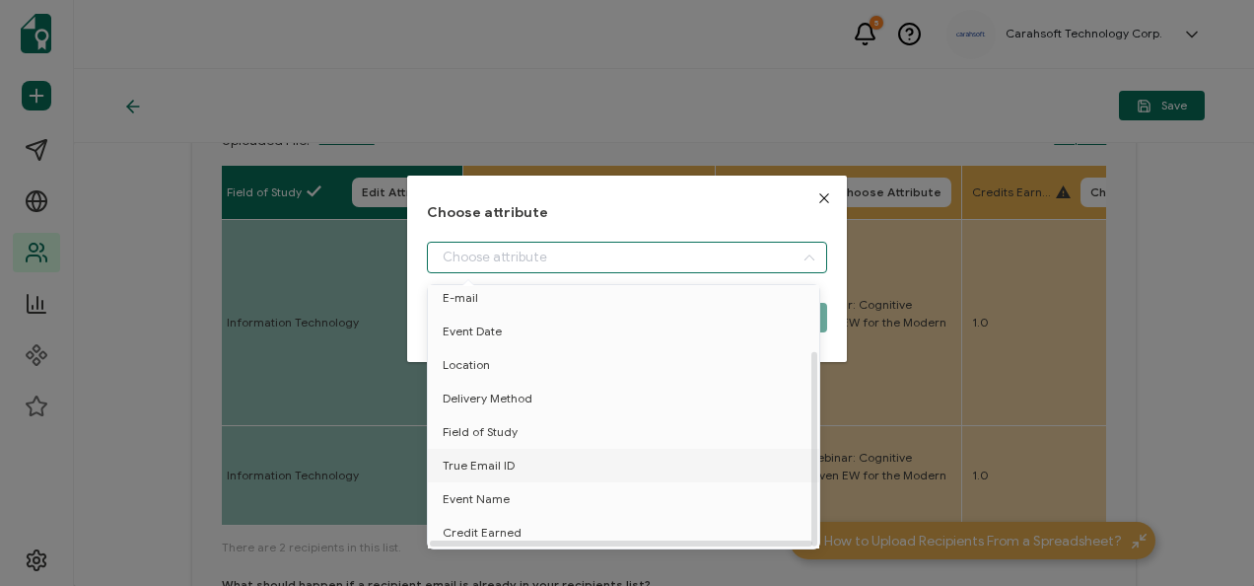
click at [531, 466] on li "True Email ID" at bounding box center [627, 466] width 408 height 34
type input "True Email ID"
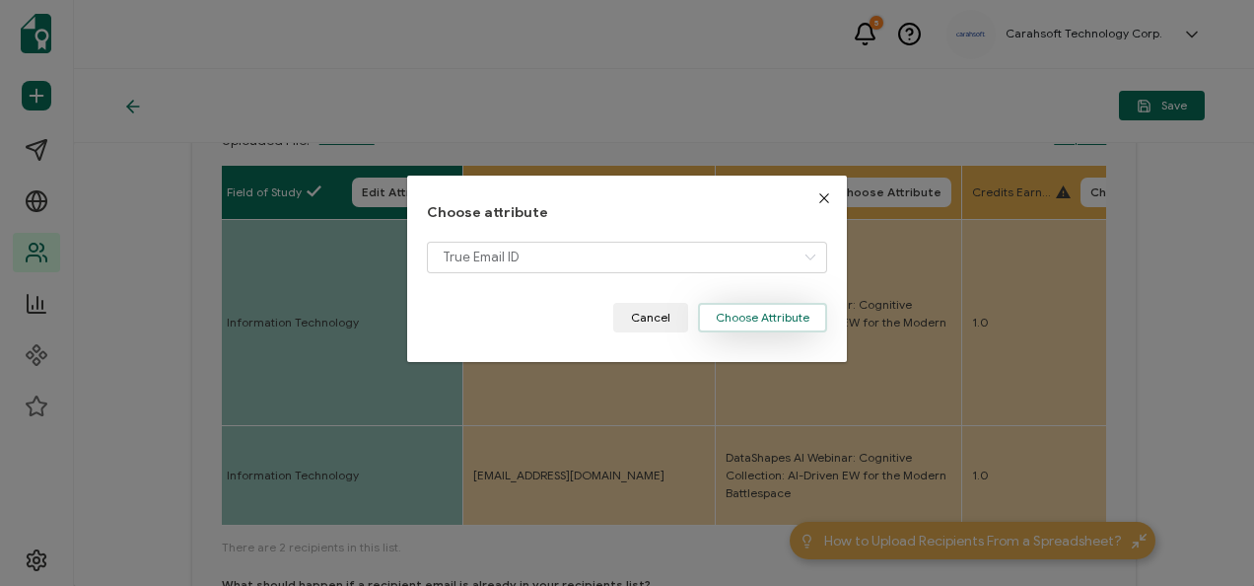
click at [757, 321] on button "Choose Attribute" at bounding box center [762, 318] width 129 height 30
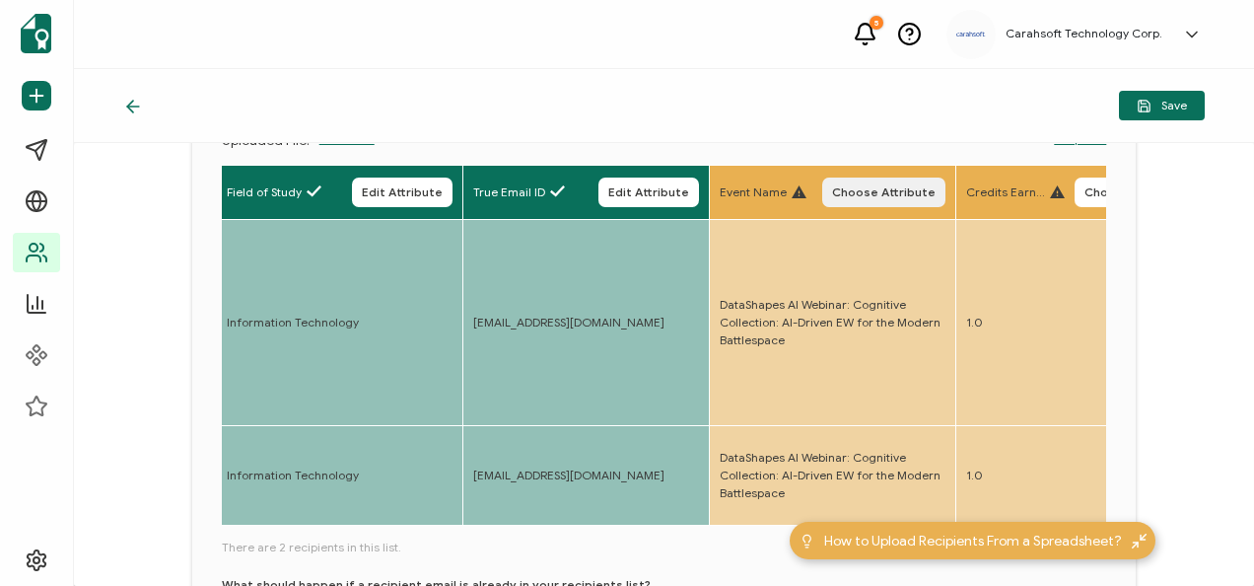
click at [863, 189] on span "Choose Attribute" at bounding box center [884, 192] width 104 height 12
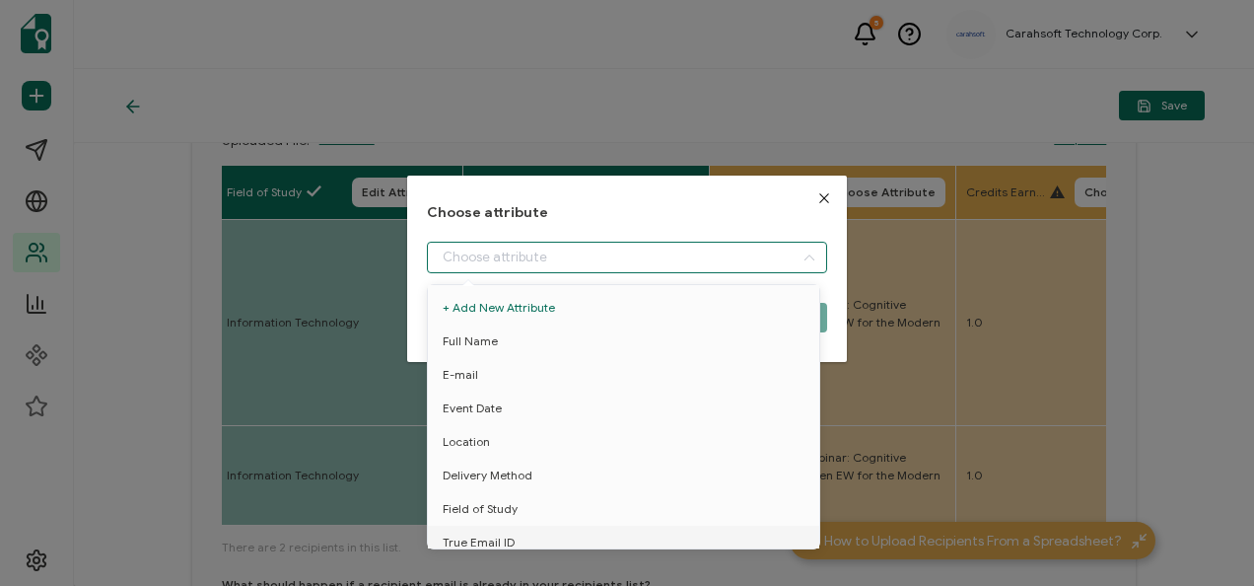
click at [663, 270] on input "dialog" at bounding box center [626, 258] width 399 height 32
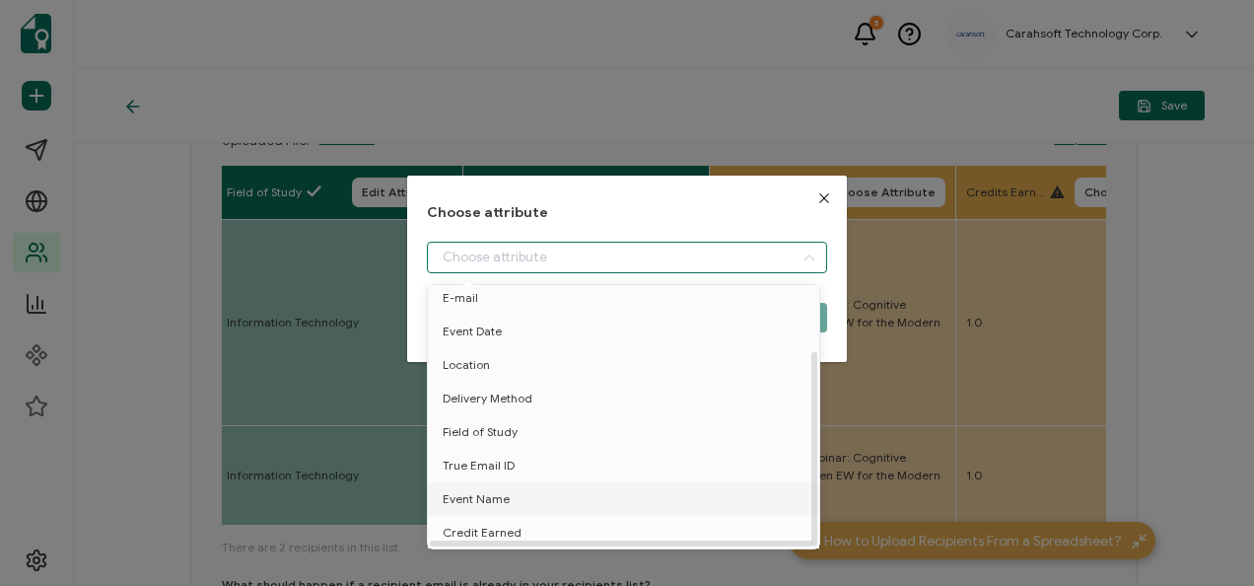
click at [528, 487] on li "Event Name" at bounding box center [627, 499] width 408 height 34
type input "Event Name"
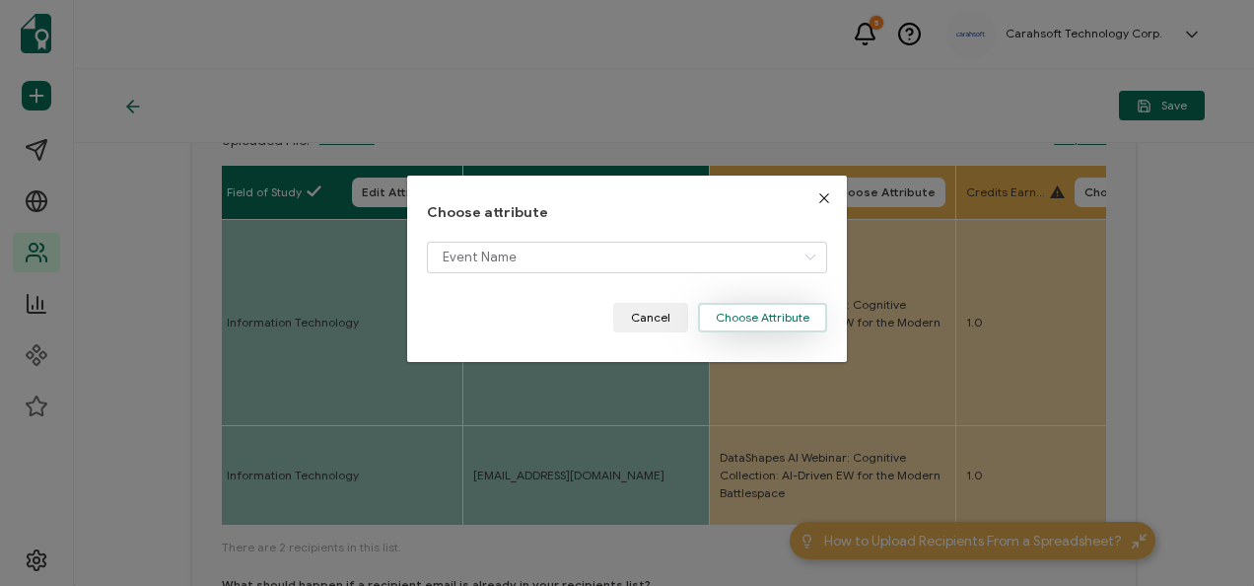
click at [786, 315] on button "Choose Attribute" at bounding box center [762, 318] width 129 height 30
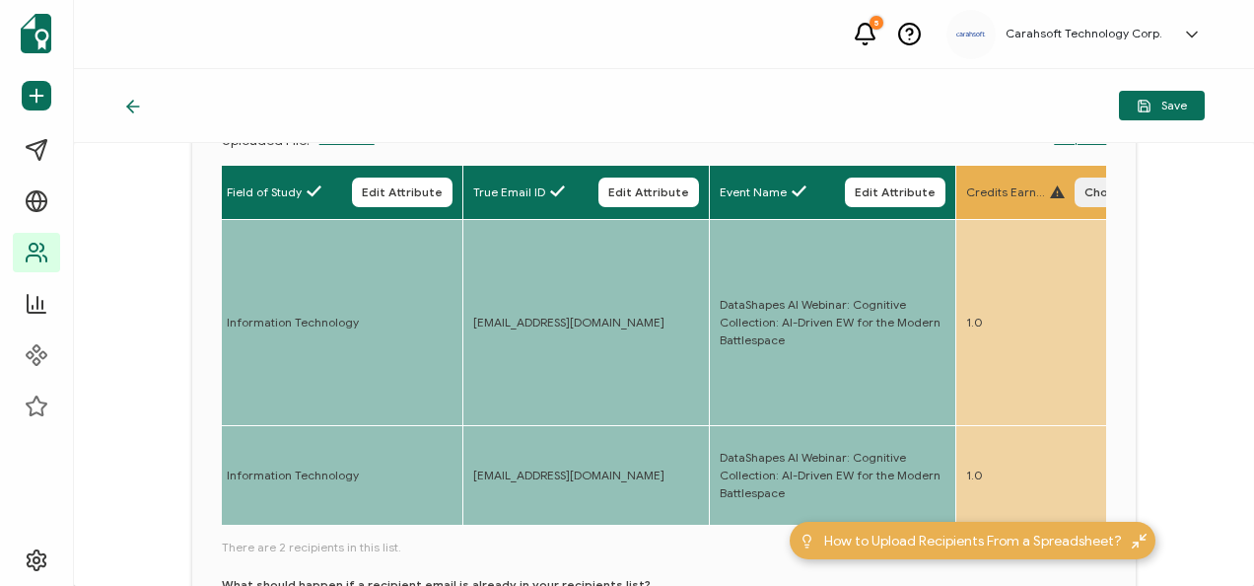
click at [1087, 193] on span "Choose Attribute" at bounding box center [1137, 192] width 104 height 12
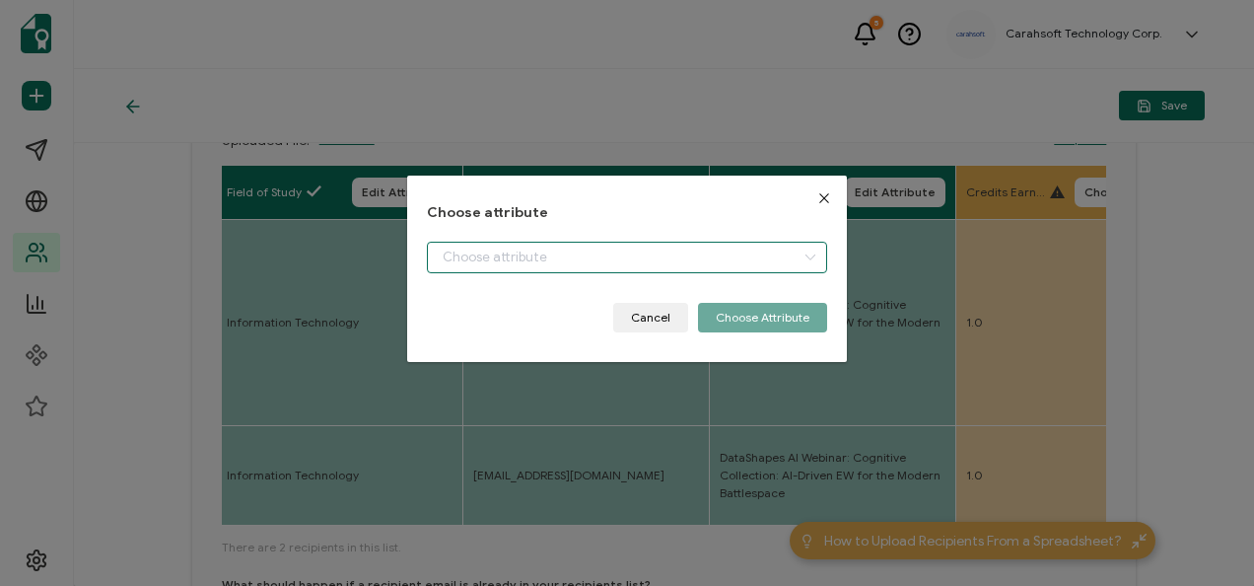
click at [720, 256] on input "dialog" at bounding box center [626, 258] width 399 height 32
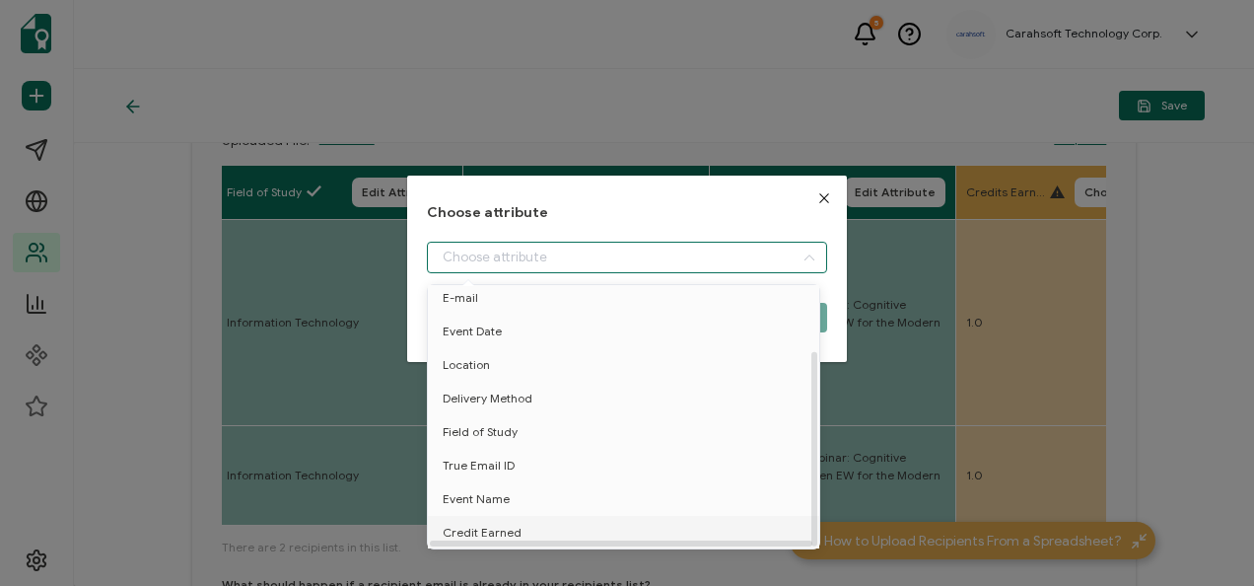
click at [528, 516] on li "Credit Earned" at bounding box center [627, 533] width 408 height 34
type input "Credit Earned"
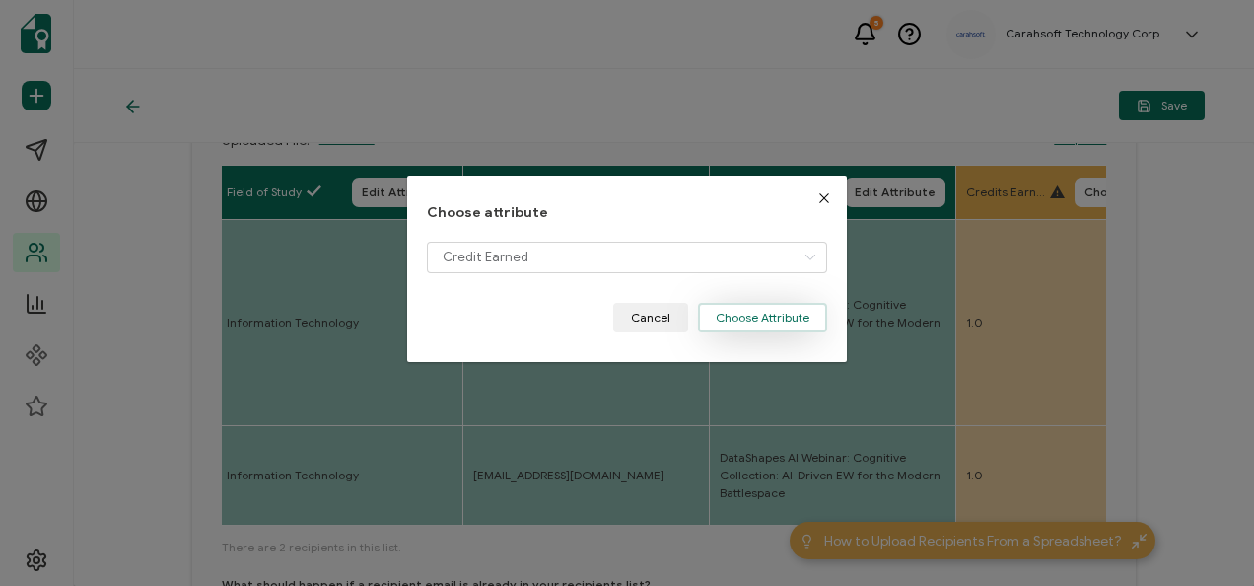
click at [733, 321] on button "Choose Attribute" at bounding box center [762, 318] width 129 height 30
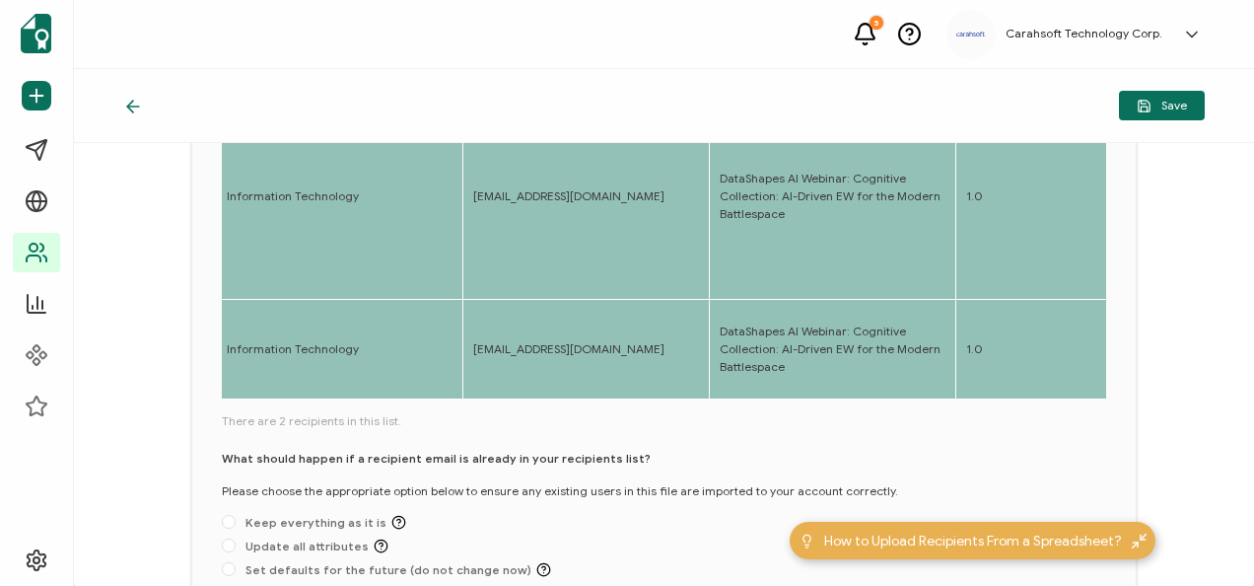
scroll to position [394, 0]
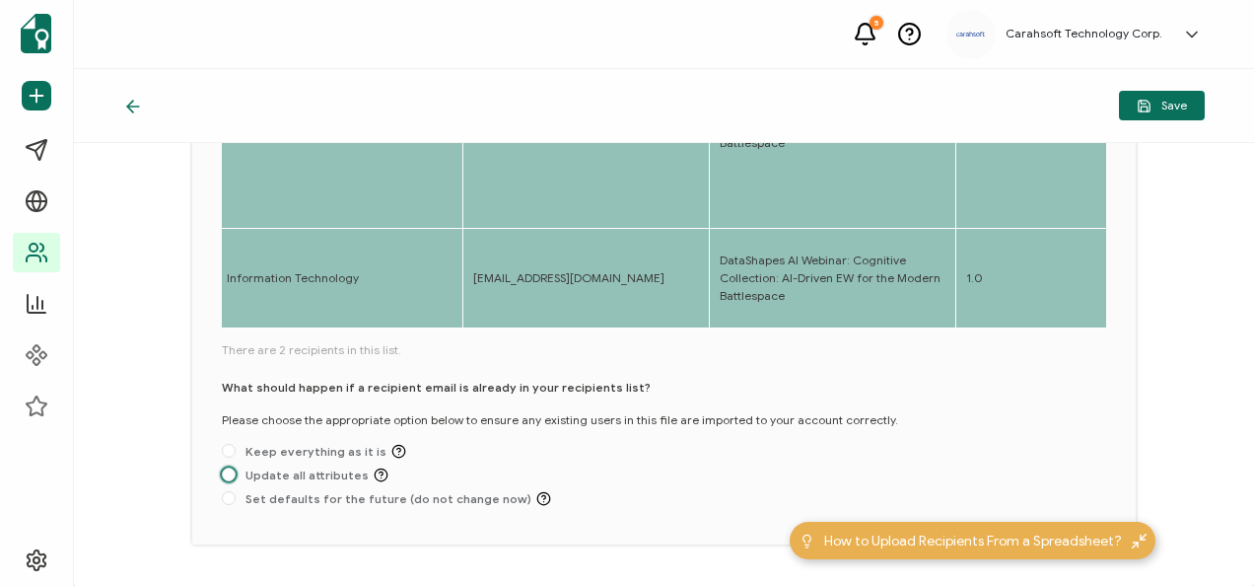
click at [271, 467] on span "Update all attributes" at bounding box center [312, 474] width 153 height 15
click at [236, 467] on input "Update all attributes" at bounding box center [229, 475] width 14 height 16
radio input "true"
click at [1165, 105] on span "Save" at bounding box center [1162, 106] width 50 height 15
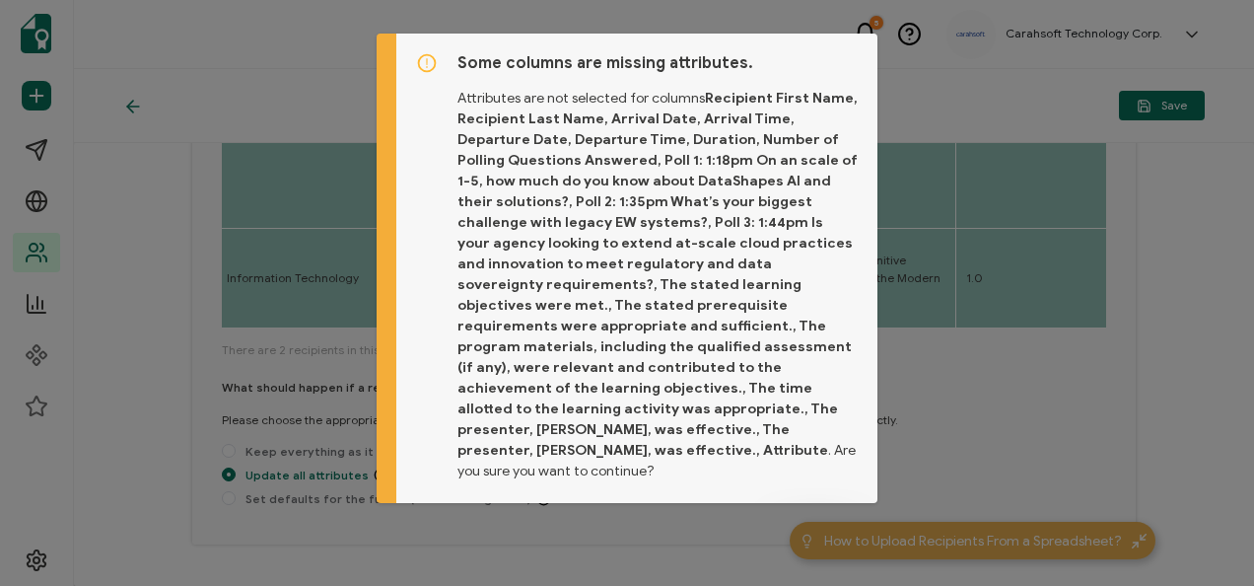
click at [780, 521] on button "Proceed" at bounding box center [816, 536] width 83 height 30
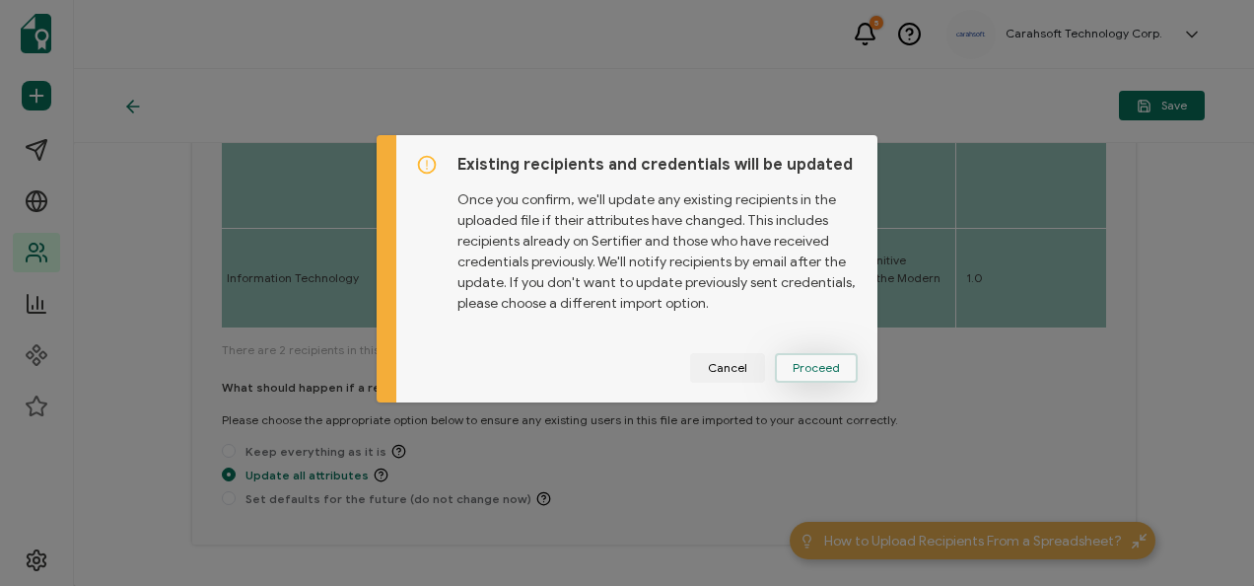
click at [795, 362] on span "Proceed" at bounding box center [816, 368] width 47 height 12
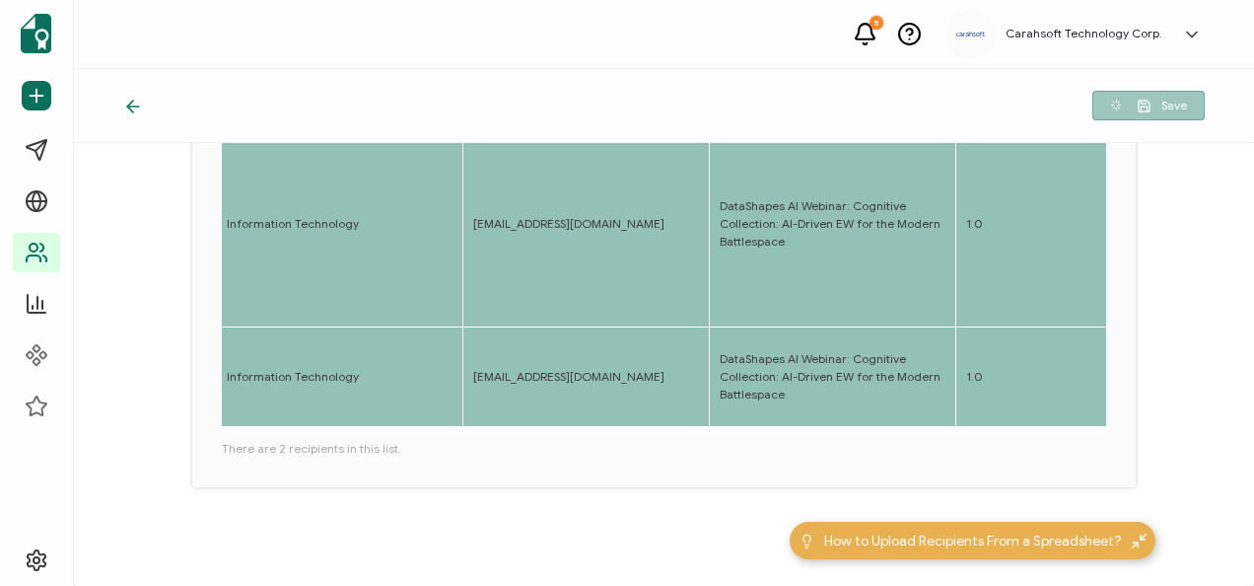
scroll to position [281, 0]
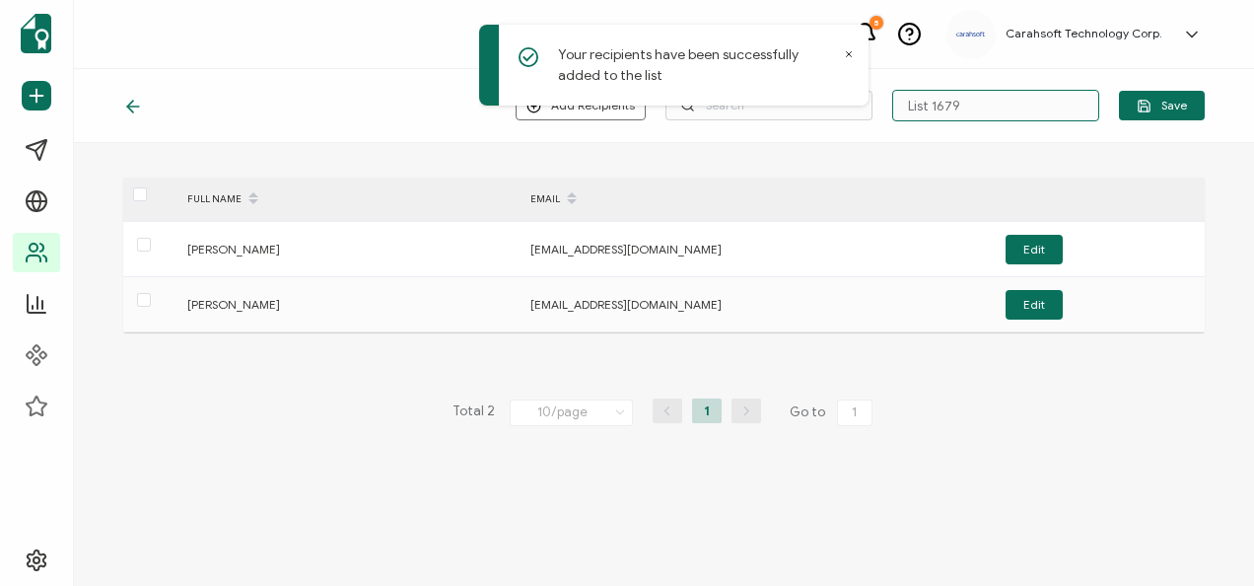
drag, startPoint x: 954, startPoint y: 97, endPoint x: 900, endPoint y: 99, distance: 54.3
click at [900, 99] on input "List 1679" at bounding box center [995, 106] width 207 height 32
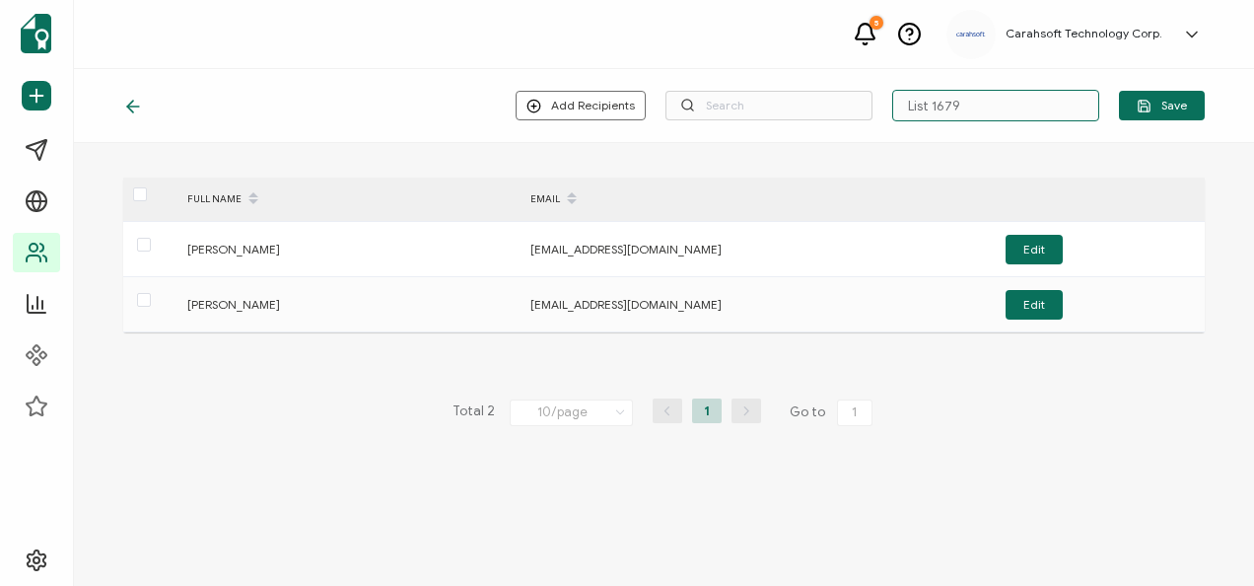
click at [976, 103] on input "List 1679" at bounding box center [995, 106] width 207 height 32
paste input "10-8-2025_71762_DataShapes AI Webinar"
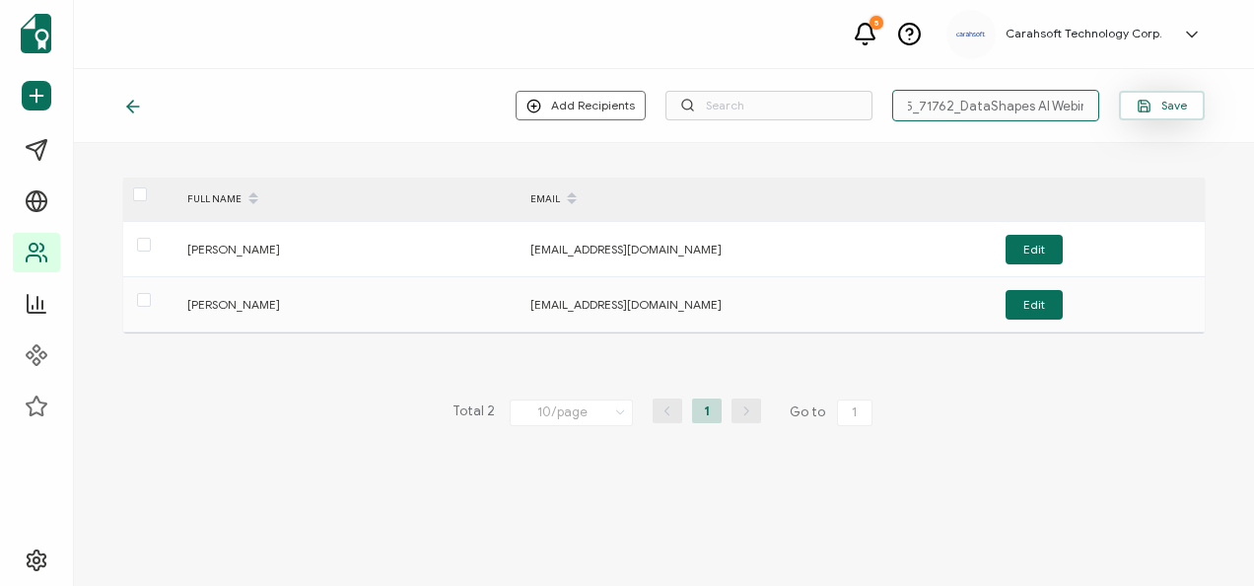
type input "10-8-2025_71762_DataShapes AI Webinar"
click at [1179, 105] on span "Save" at bounding box center [1162, 106] width 50 height 15
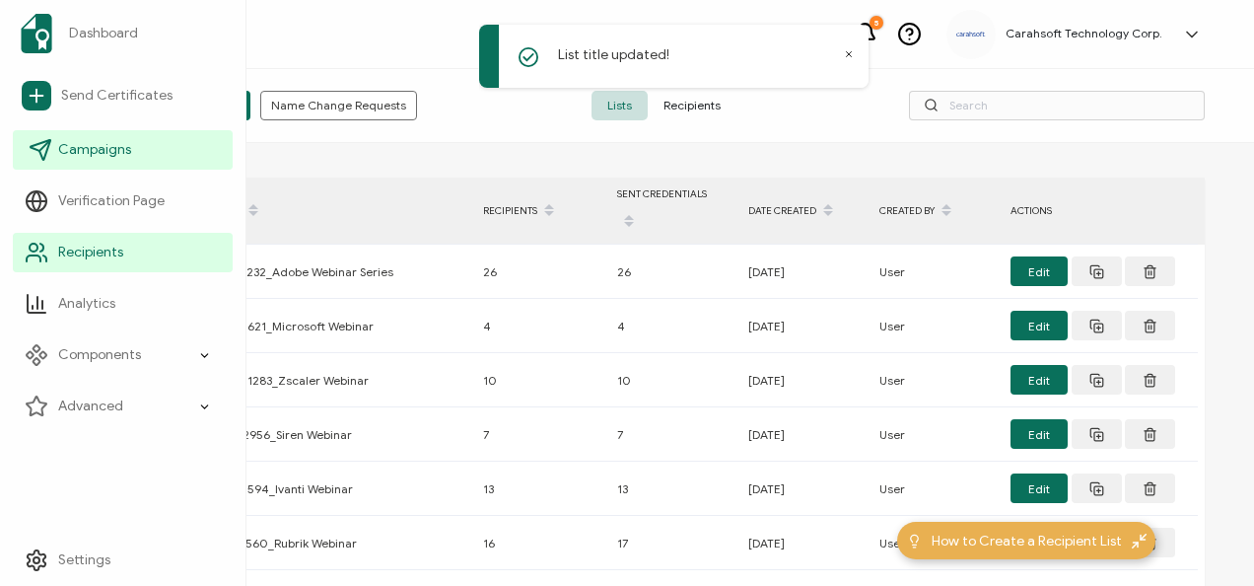
click at [79, 164] on link "Campaigns" at bounding box center [123, 149] width 220 height 39
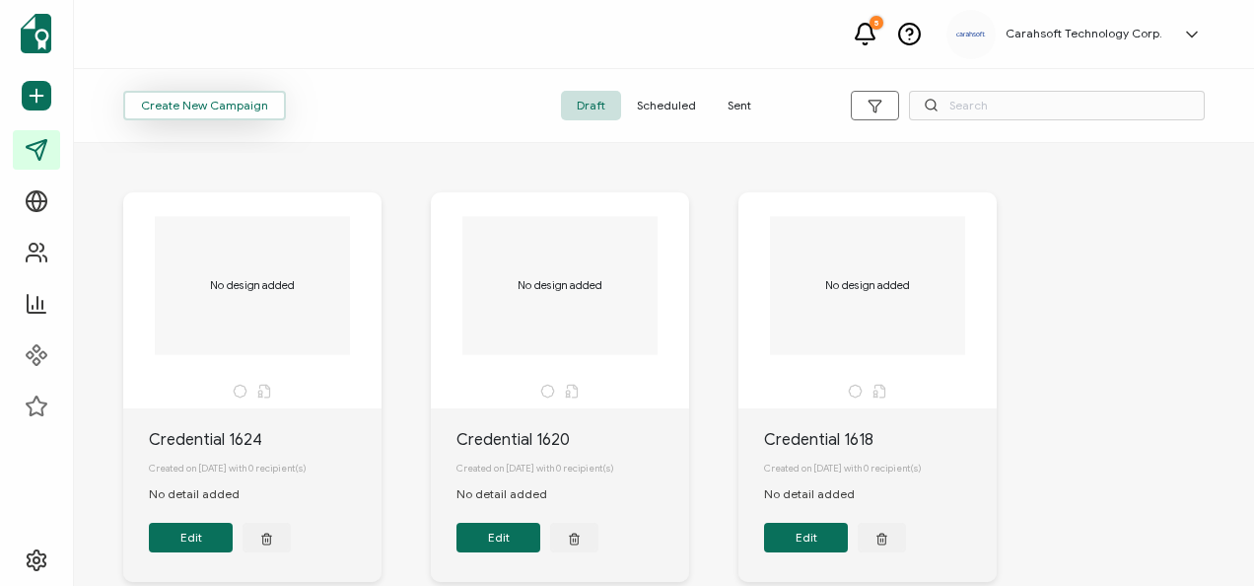
click at [264, 118] on button "Create New Campaign" at bounding box center [204, 106] width 163 height 30
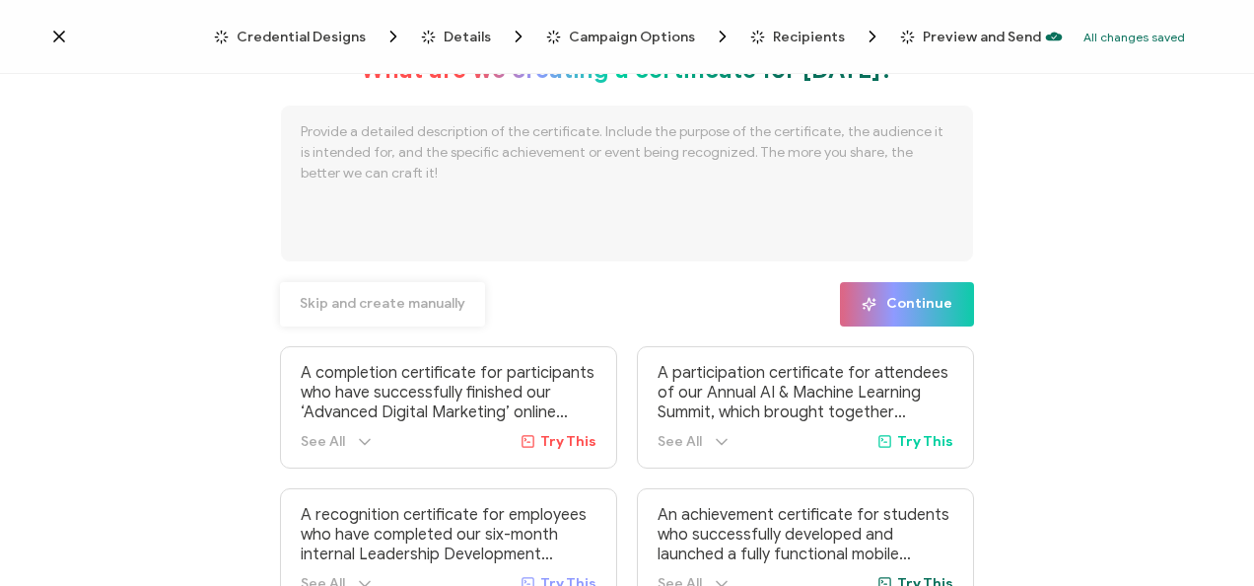
click at [329, 323] on button "Skip and create manually" at bounding box center [382, 304] width 205 height 44
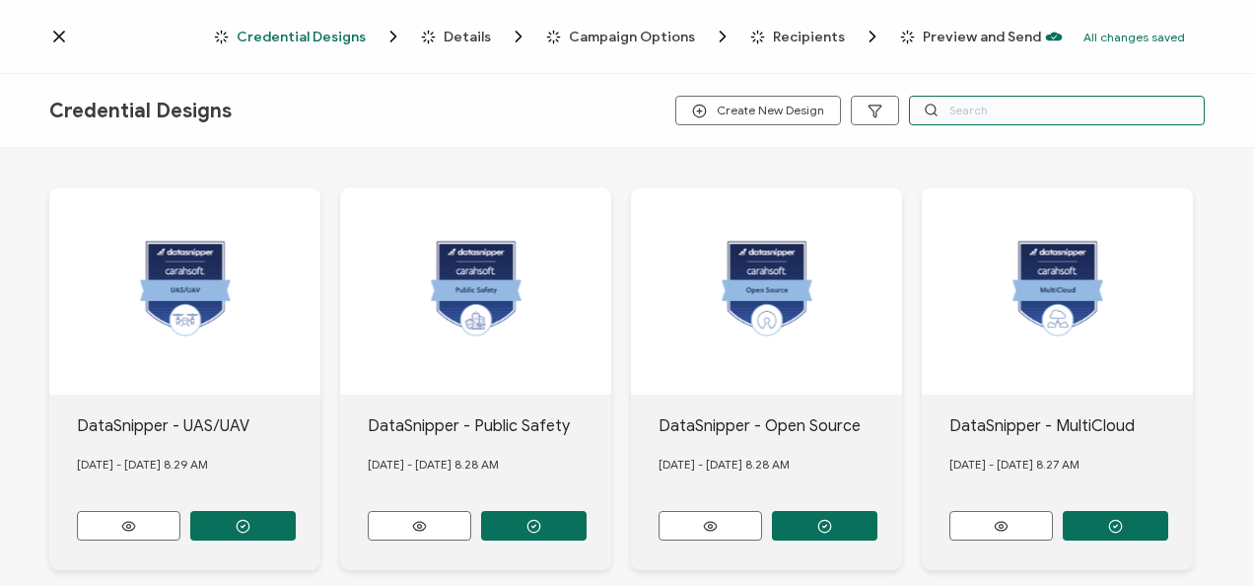
click at [957, 116] on input "text" at bounding box center [1057, 111] width 296 height 30
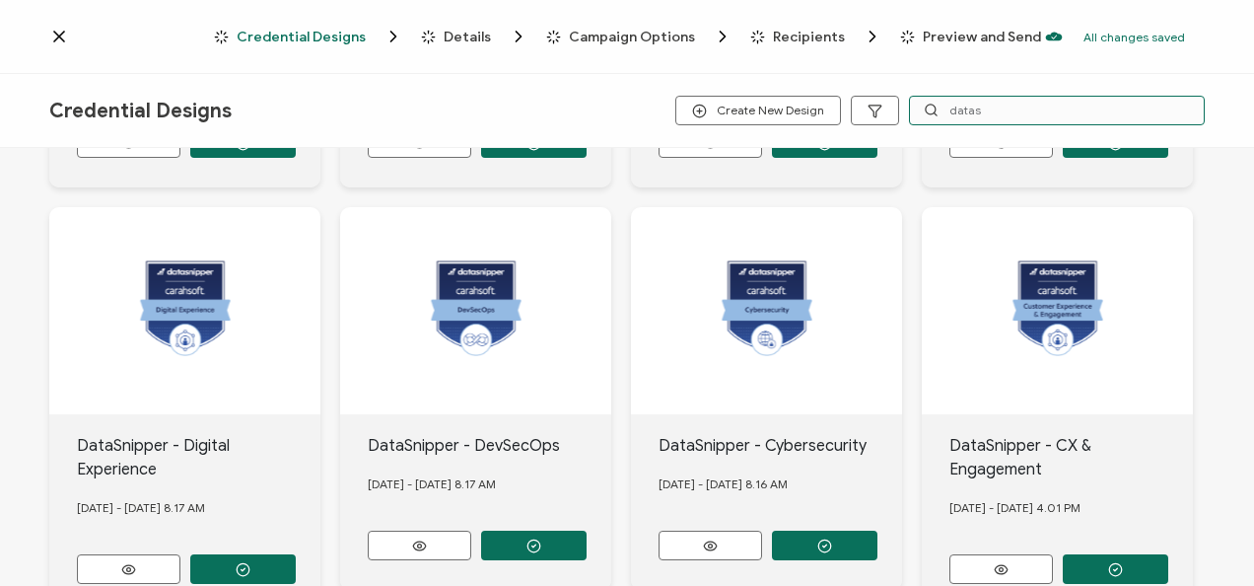
scroll to position [887, 0]
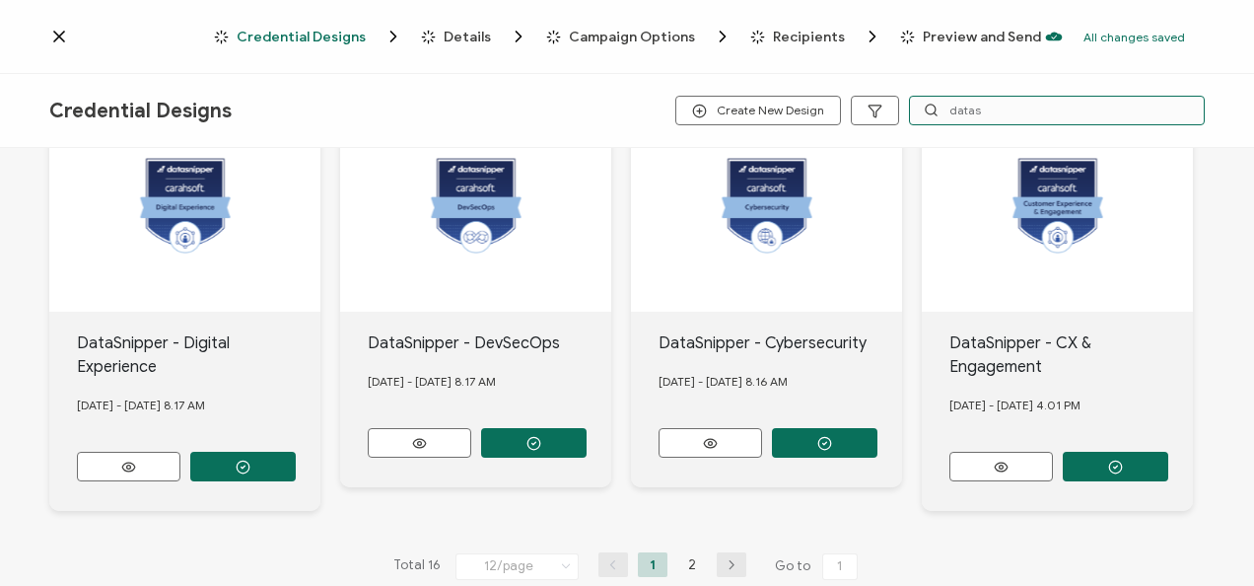
type input "datas"
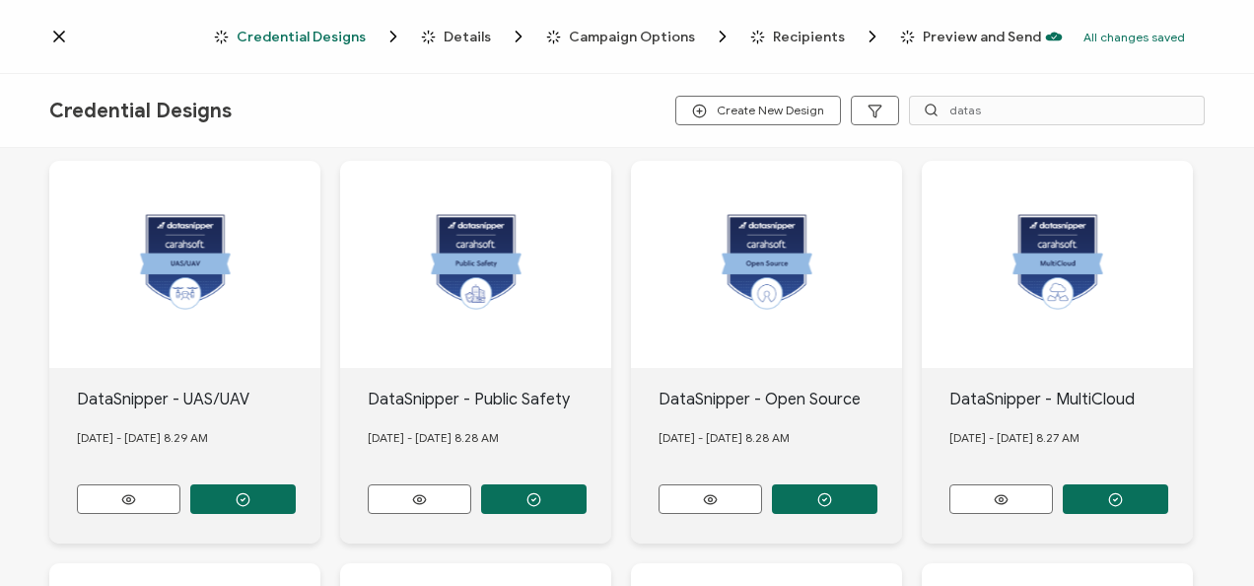
scroll to position [0, 0]
